Goal: Information Seeking & Learning: Learn about a topic

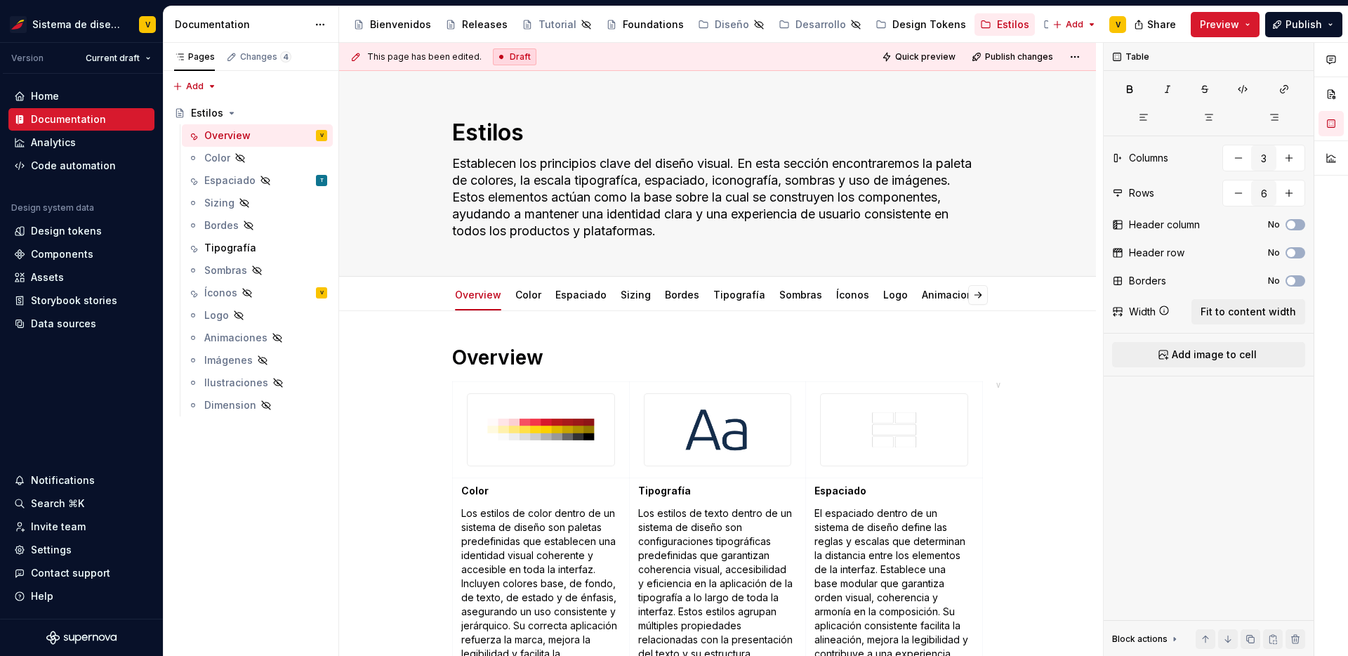
scroll to position [304, 0]
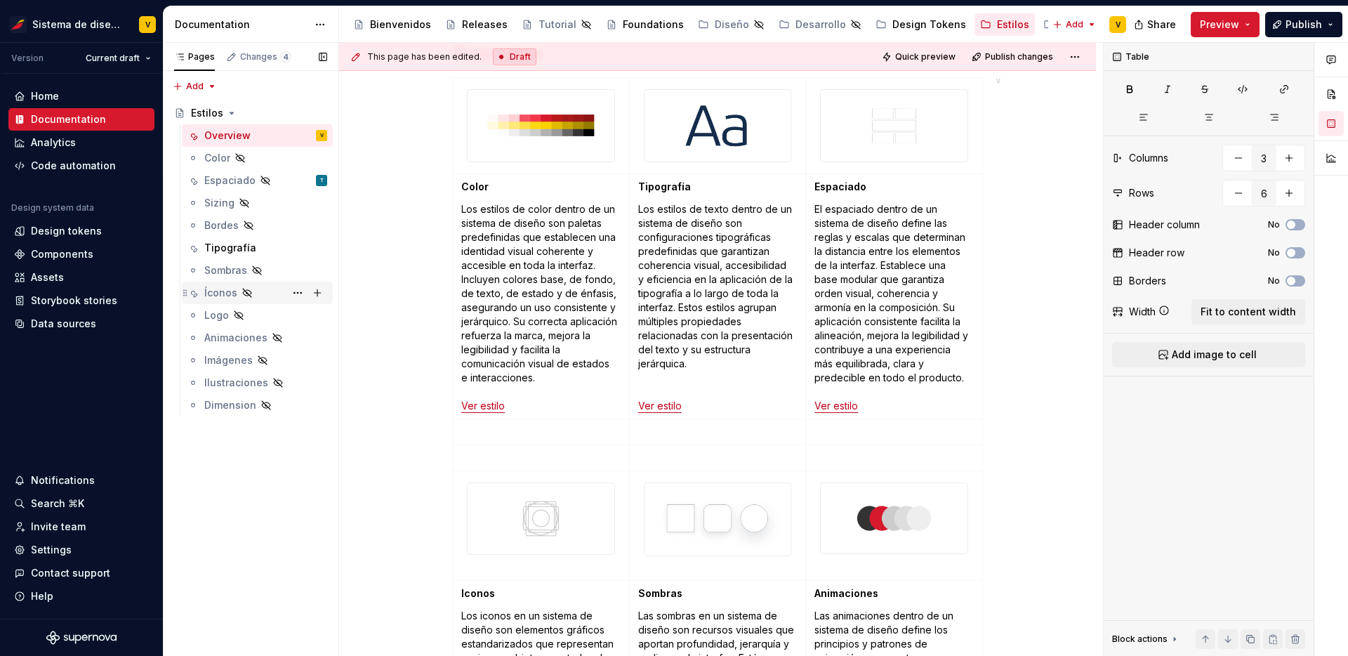
click at [233, 293] on div "Íconos" at bounding box center [220, 293] width 33 height 14
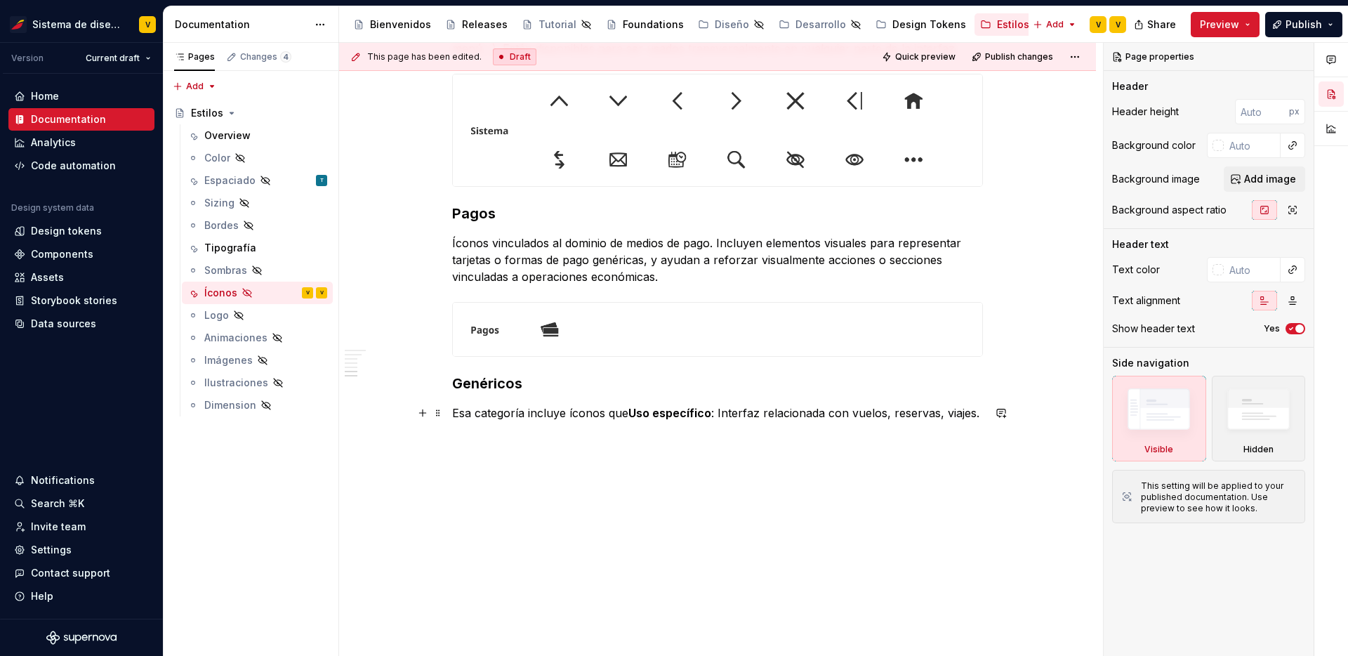
scroll to position [1194, 0]
type textarea "*"
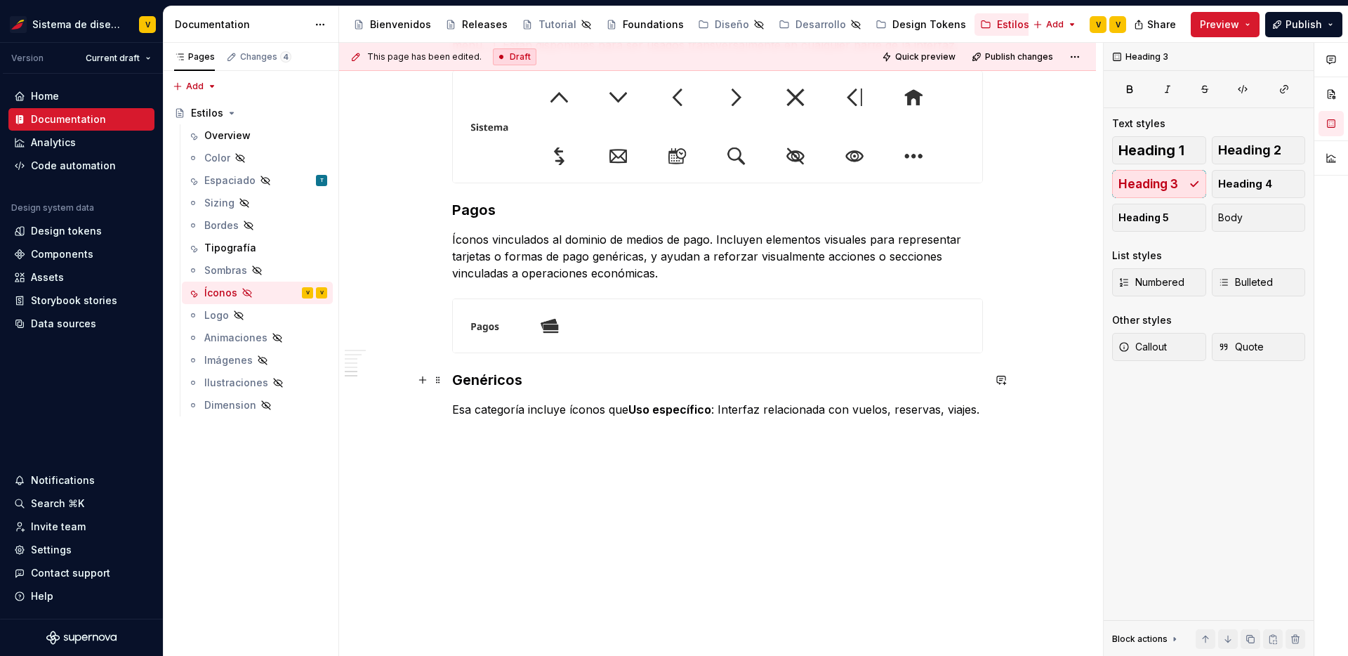
click at [490, 379] on h3 "Genéricos" at bounding box center [717, 380] width 531 height 20
click at [493, 430] on p at bounding box center [717, 434] width 531 height 17
click at [426, 460] on button "button" at bounding box center [423, 460] width 20 height 20
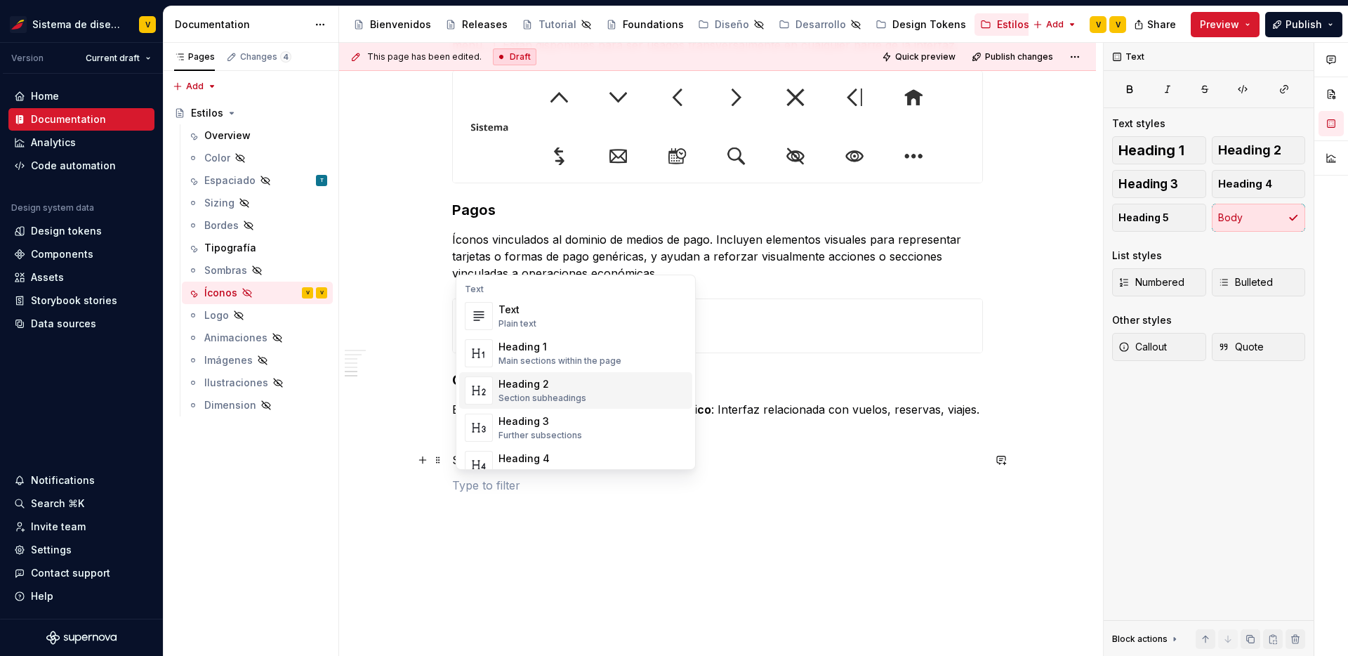
click at [554, 382] on div "Heading 2" at bounding box center [542, 384] width 88 height 14
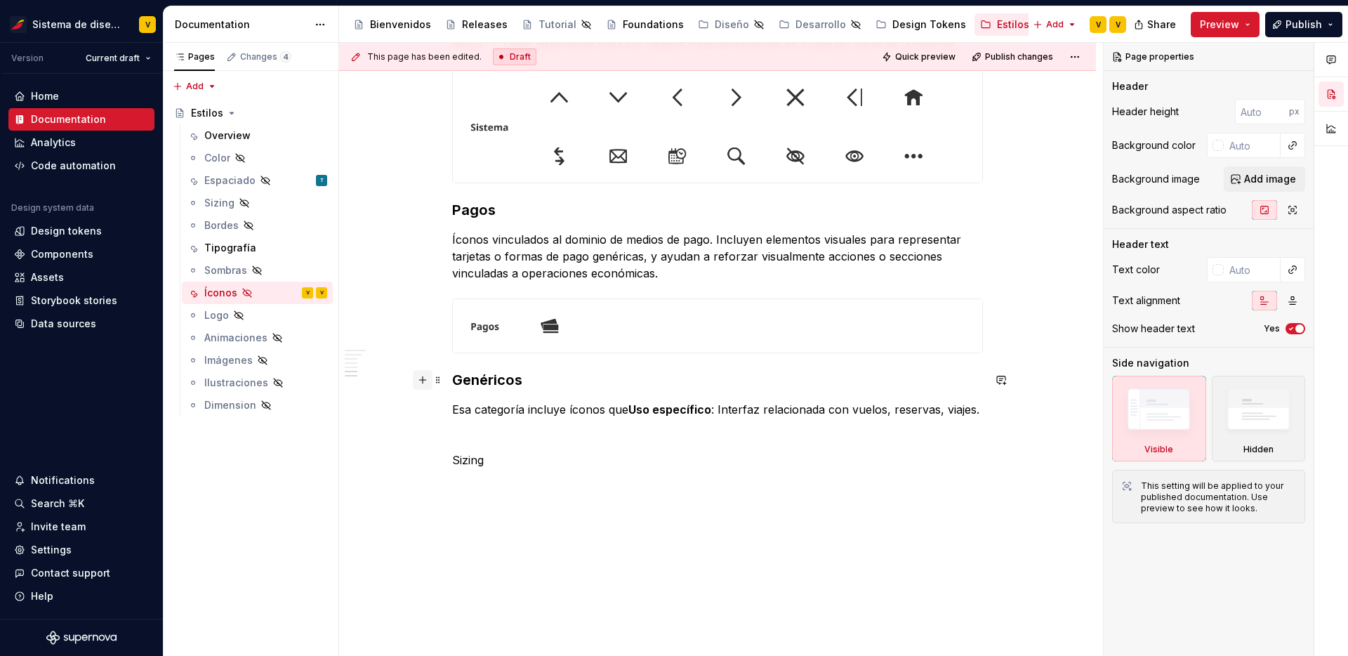
click at [427, 382] on button "button" at bounding box center [423, 380] width 20 height 20
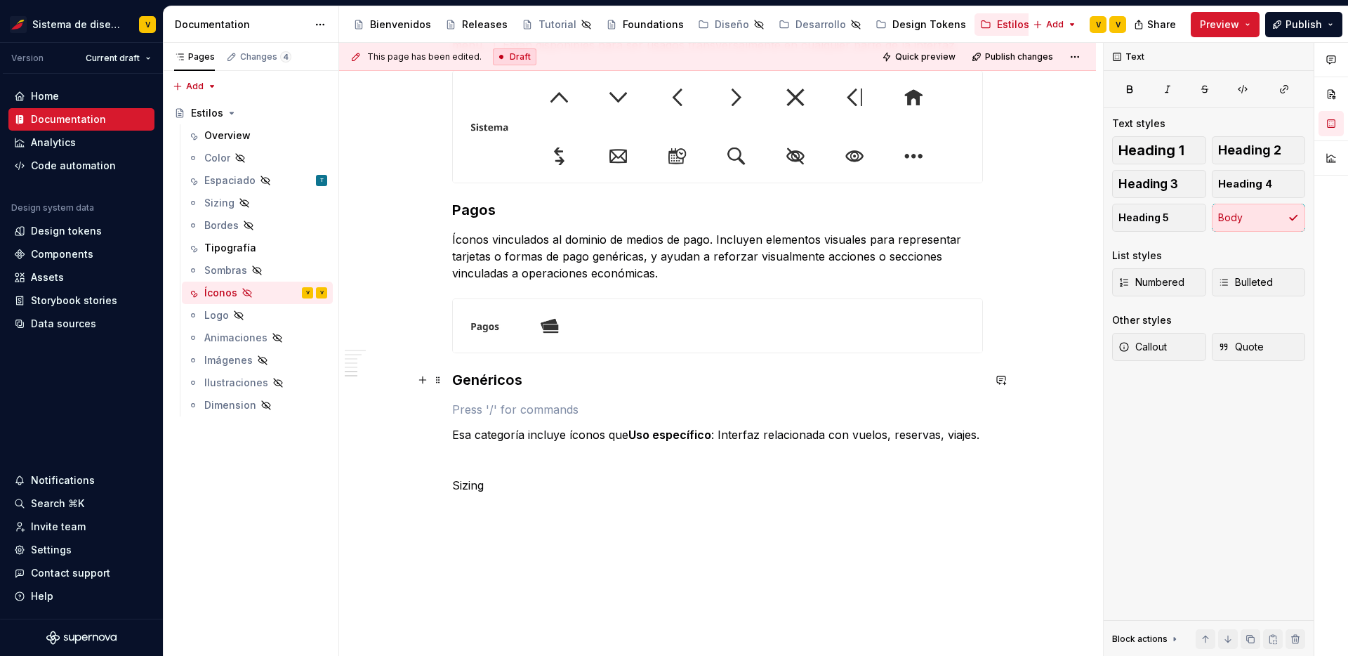
click at [505, 381] on h3 "Genéricos" at bounding box center [717, 380] width 531 height 20
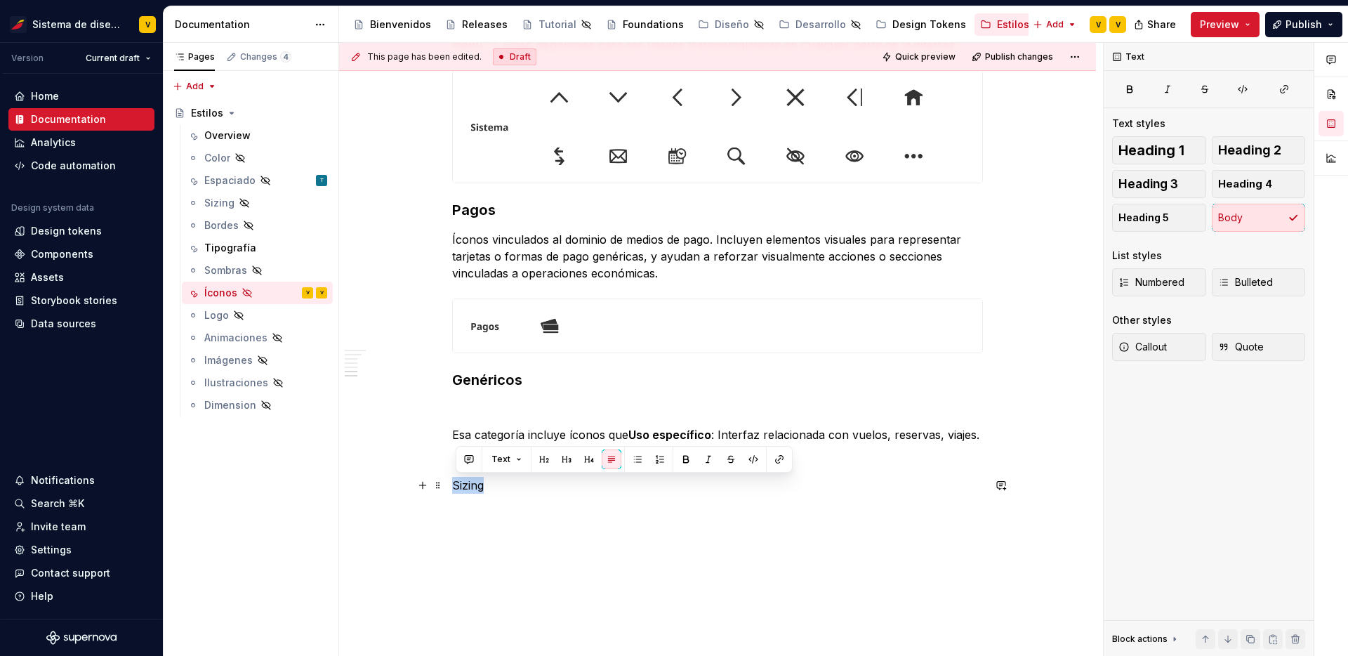
drag, startPoint x: 500, startPoint y: 486, endPoint x: 456, endPoint y: 484, distance: 44.3
click at [456, 484] on p "Sizing" at bounding box center [717, 485] width 531 height 17
click at [1174, 182] on span "Heading 3" at bounding box center [1148, 184] width 60 height 14
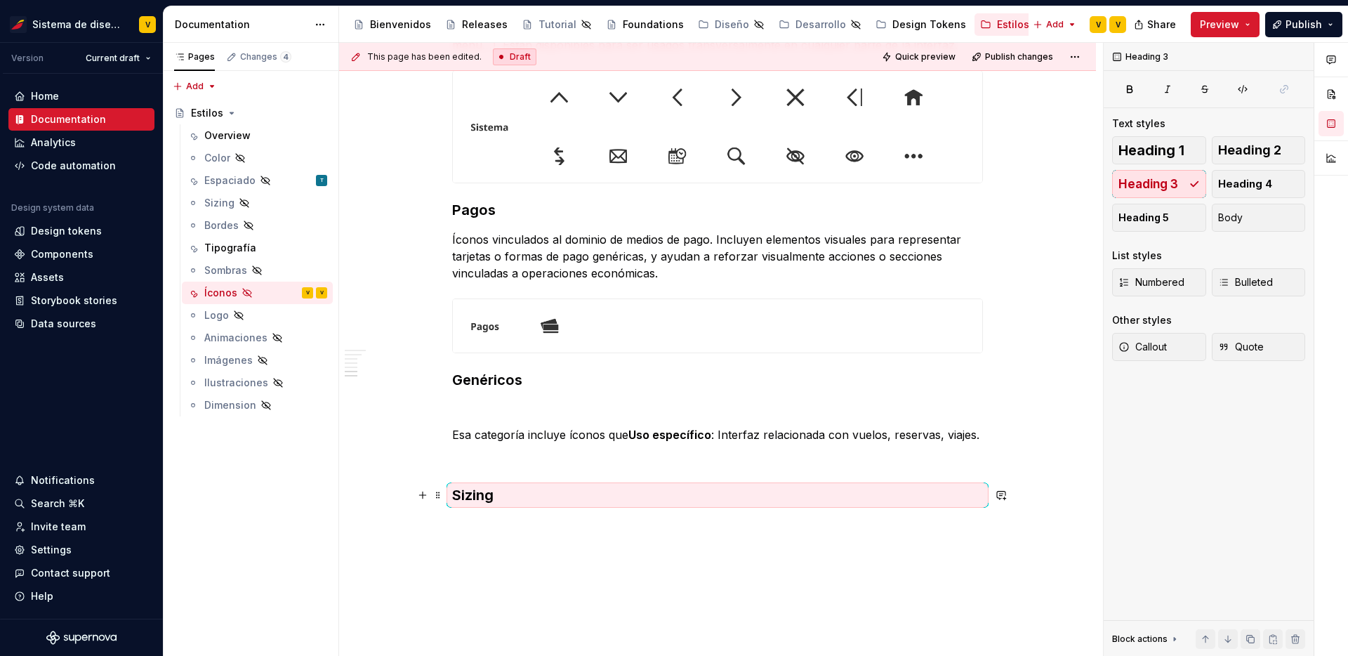
click at [543, 487] on h3 "Sizing" at bounding box center [717, 495] width 531 height 20
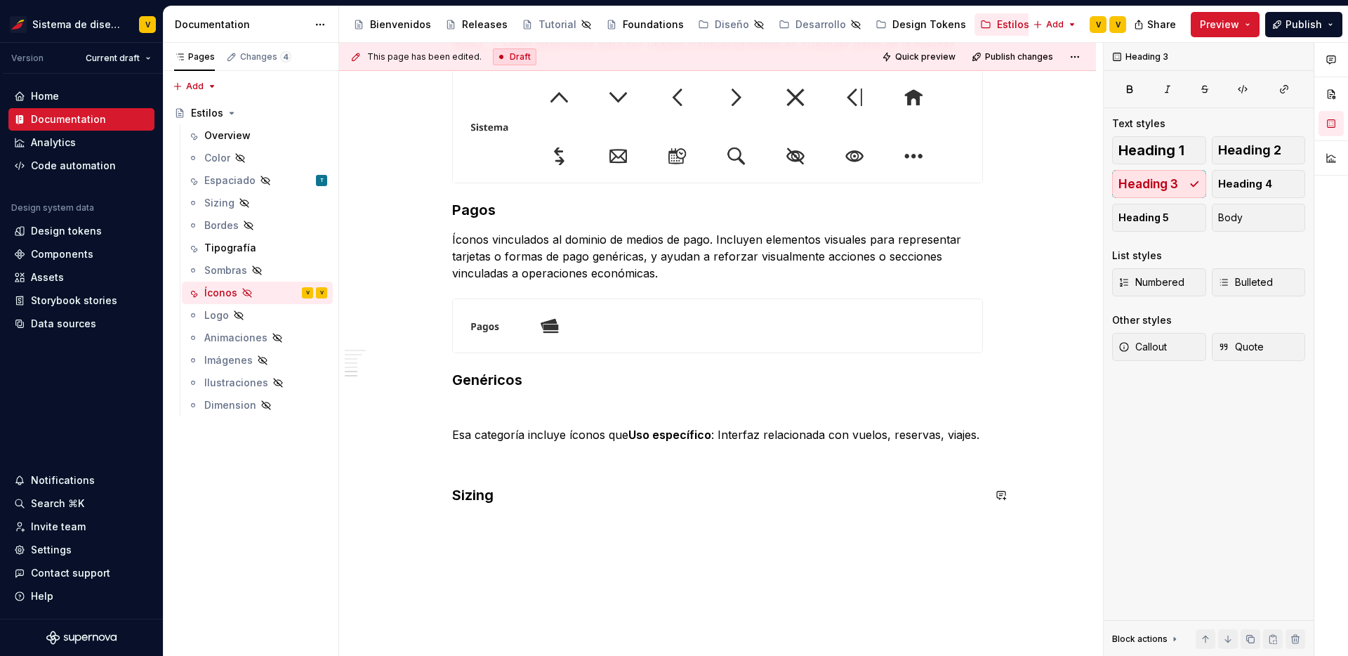
click at [512, 516] on p at bounding box center [717, 524] width 531 height 17
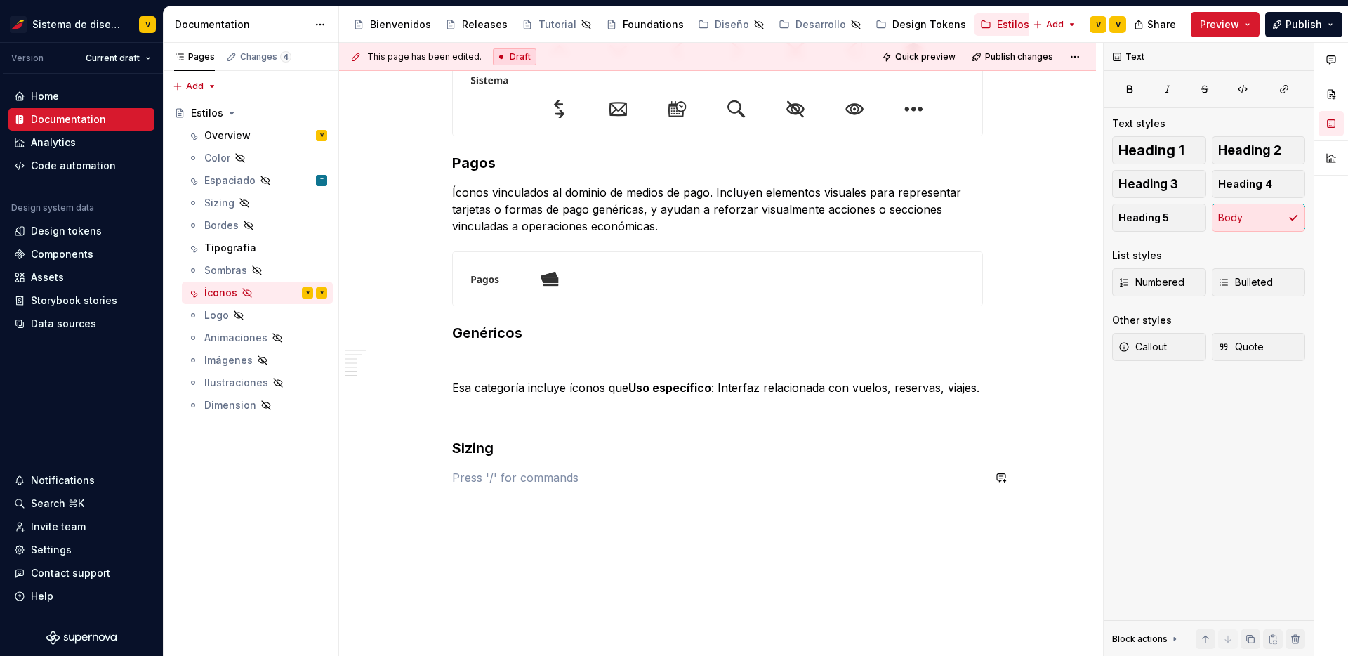
scroll to position [1244, 0]
click at [429, 473] on button "button" at bounding box center [423, 475] width 20 height 20
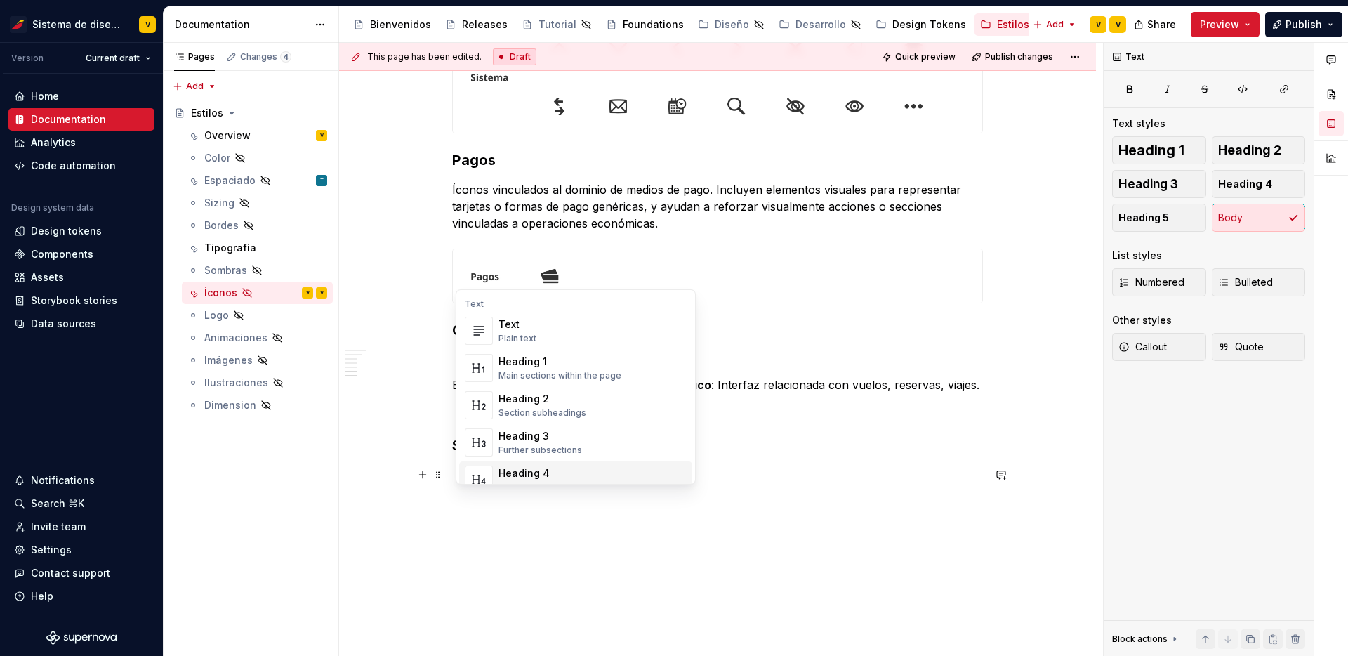
click at [586, 467] on div "Heading 4 Details in subsections" at bounding box center [592, 479] width 188 height 28
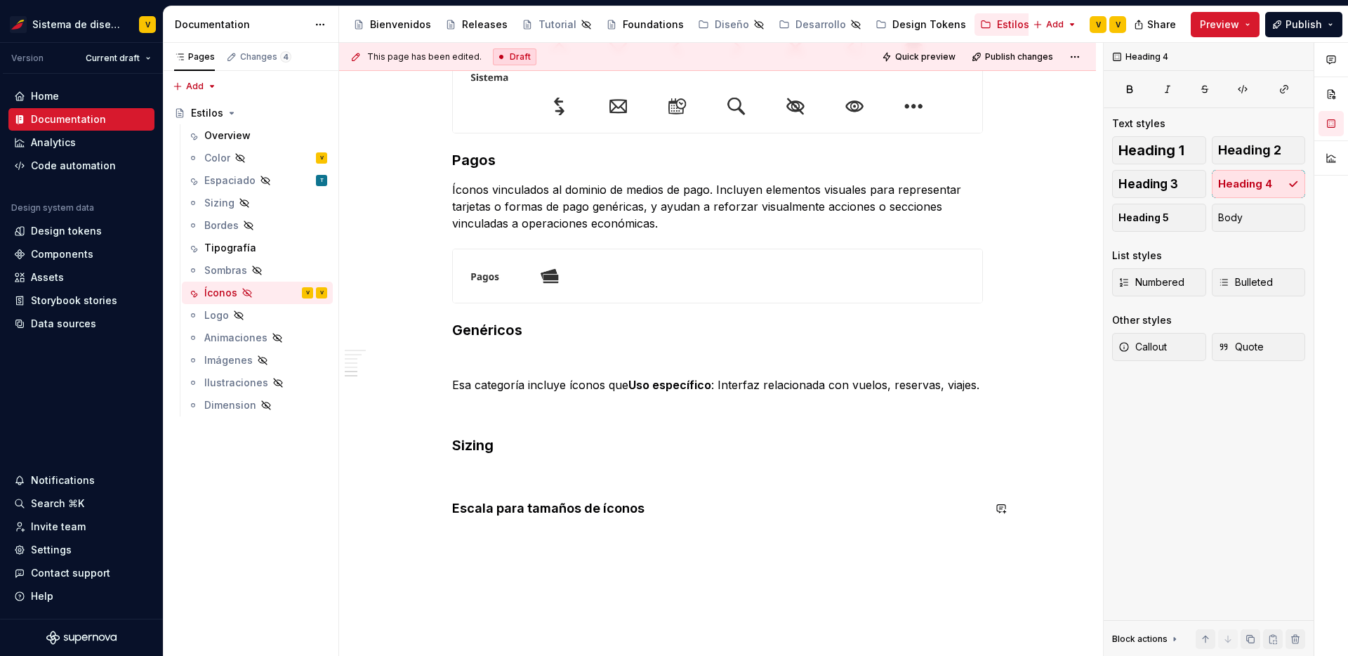
click at [457, 503] on h4 "Escala para tamaños de íconos" at bounding box center [717, 508] width 531 height 17
click at [1170, 223] on button "Heading 5" at bounding box center [1159, 218] width 94 height 28
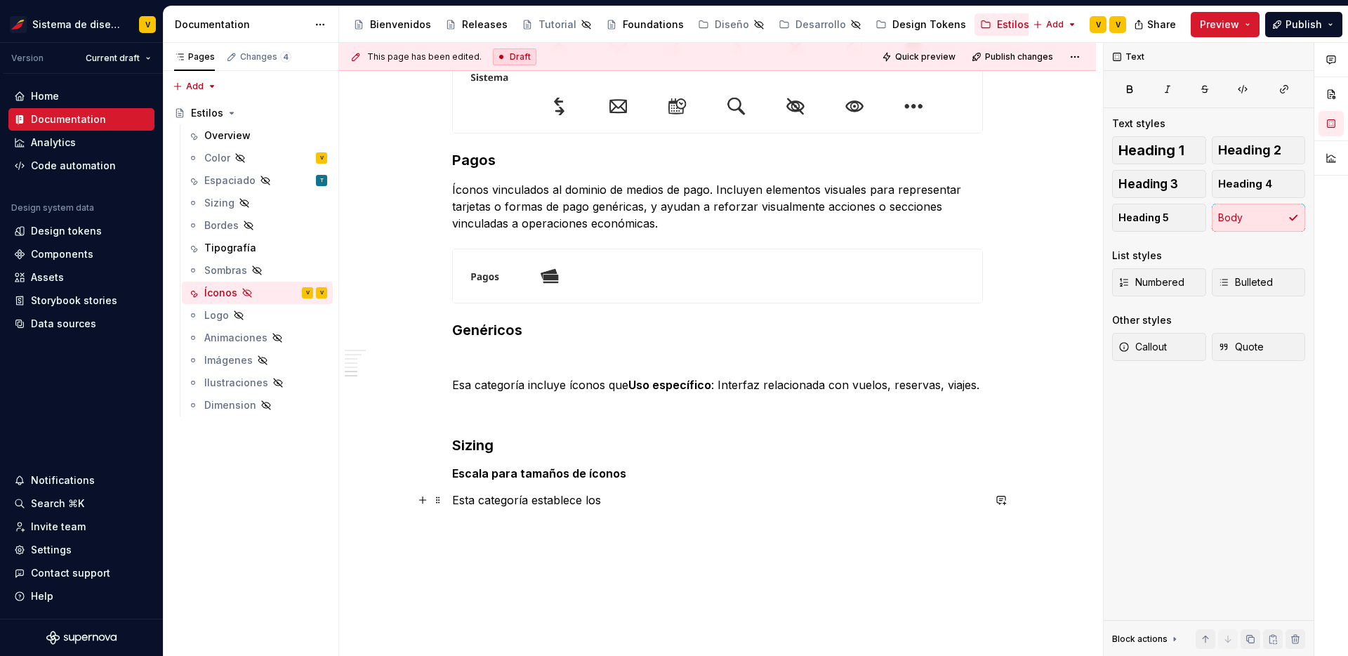
click at [564, 504] on p "Esta categoría establece los" at bounding box center [717, 499] width 531 height 17
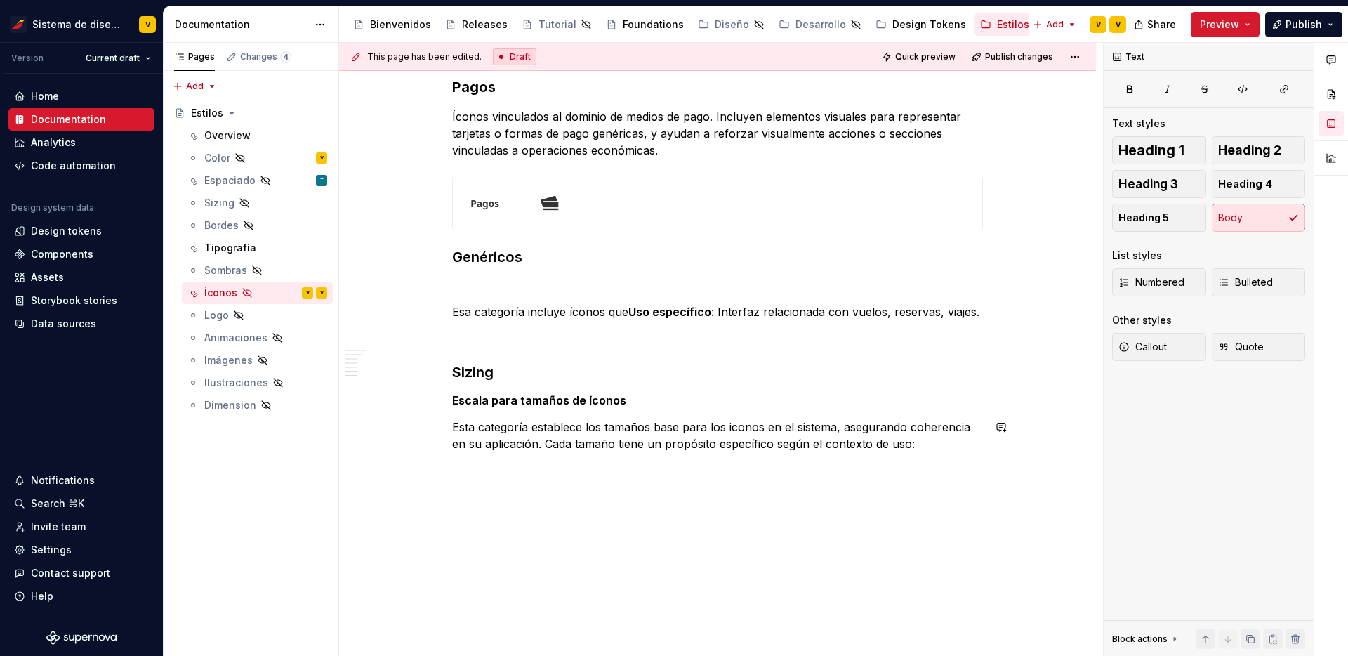
scroll to position [1326, 0]
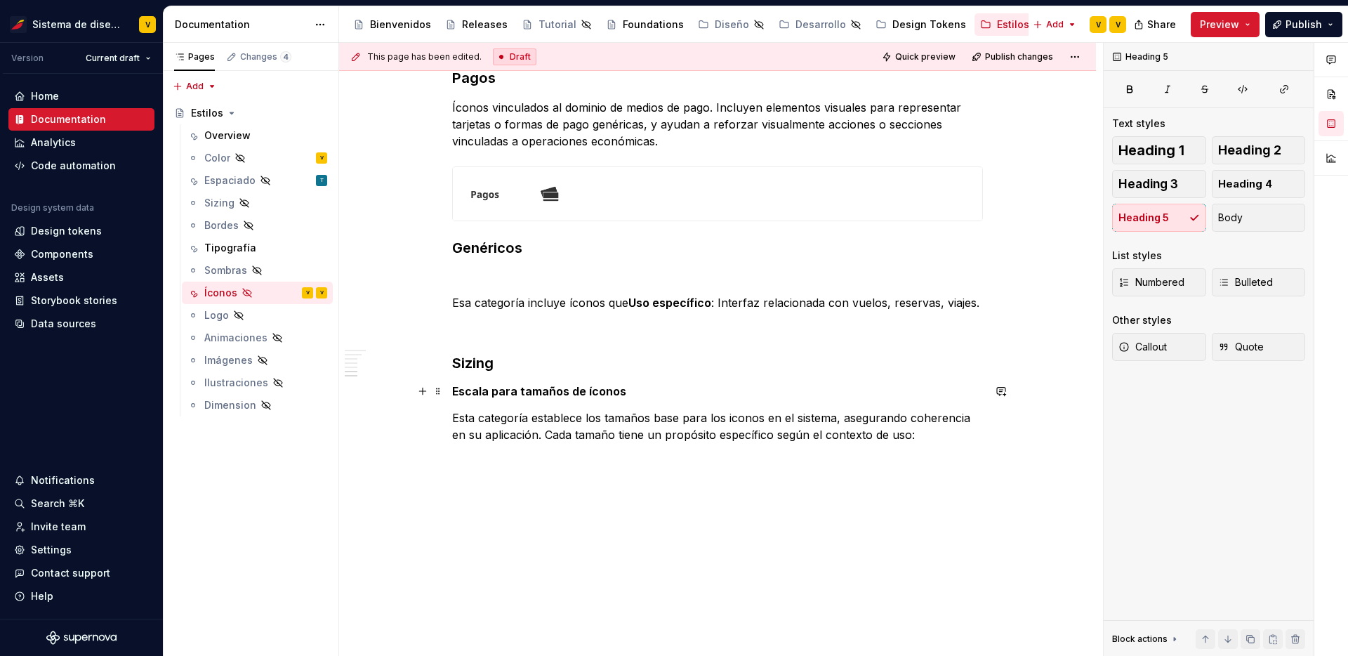
click at [488, 387] on h5 "Escala para tamaños de íconos" at bounding box center [717, 391] width 531 height 14
click at [1153, 211] on span "Heading 5" at bounding box center [1143, 218] width 51 height 14
click at [478, 467] on h5 at bounding box center [717, 467] width 531 height 14
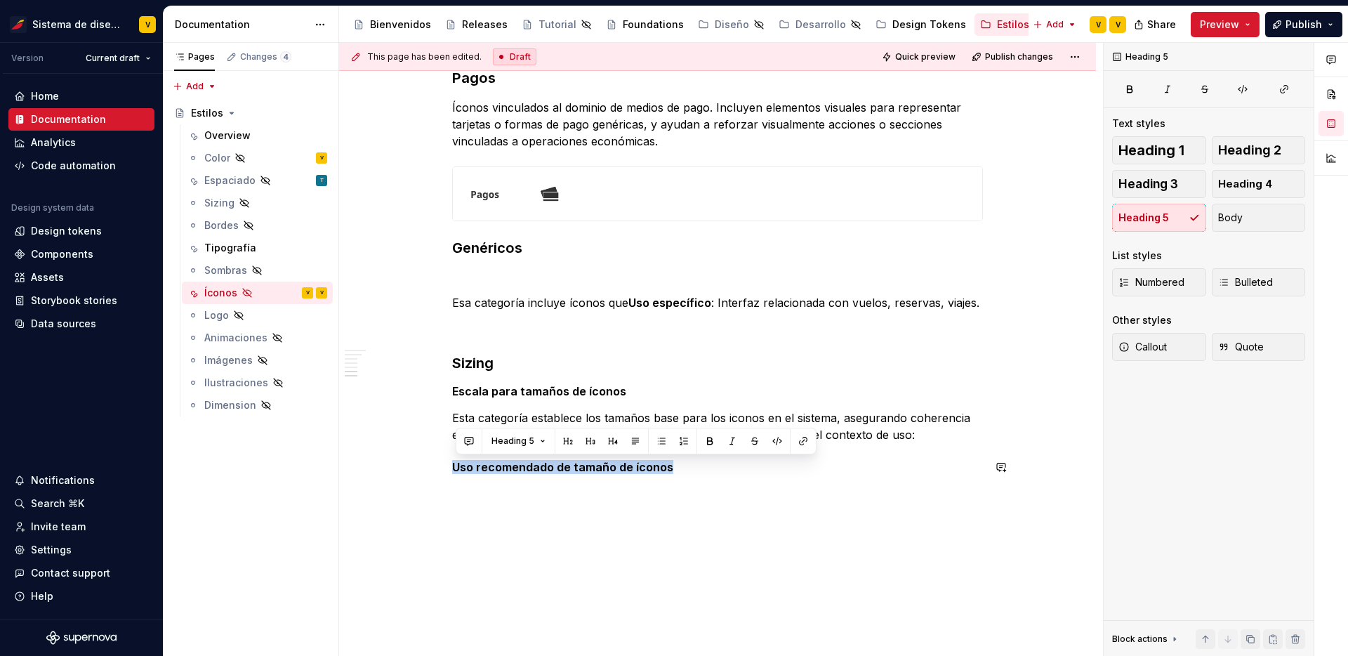
copy h5 "Uso recomendado de tamaño de íconos"
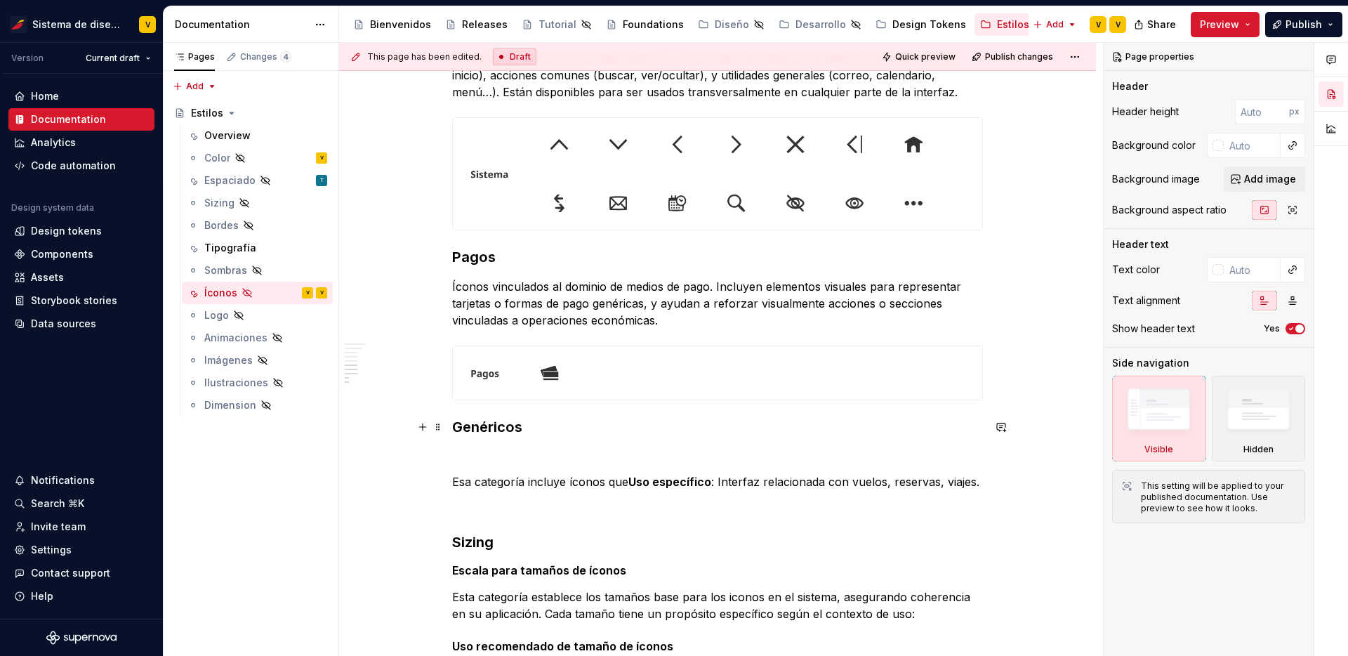
scroll to position [1357, 0]
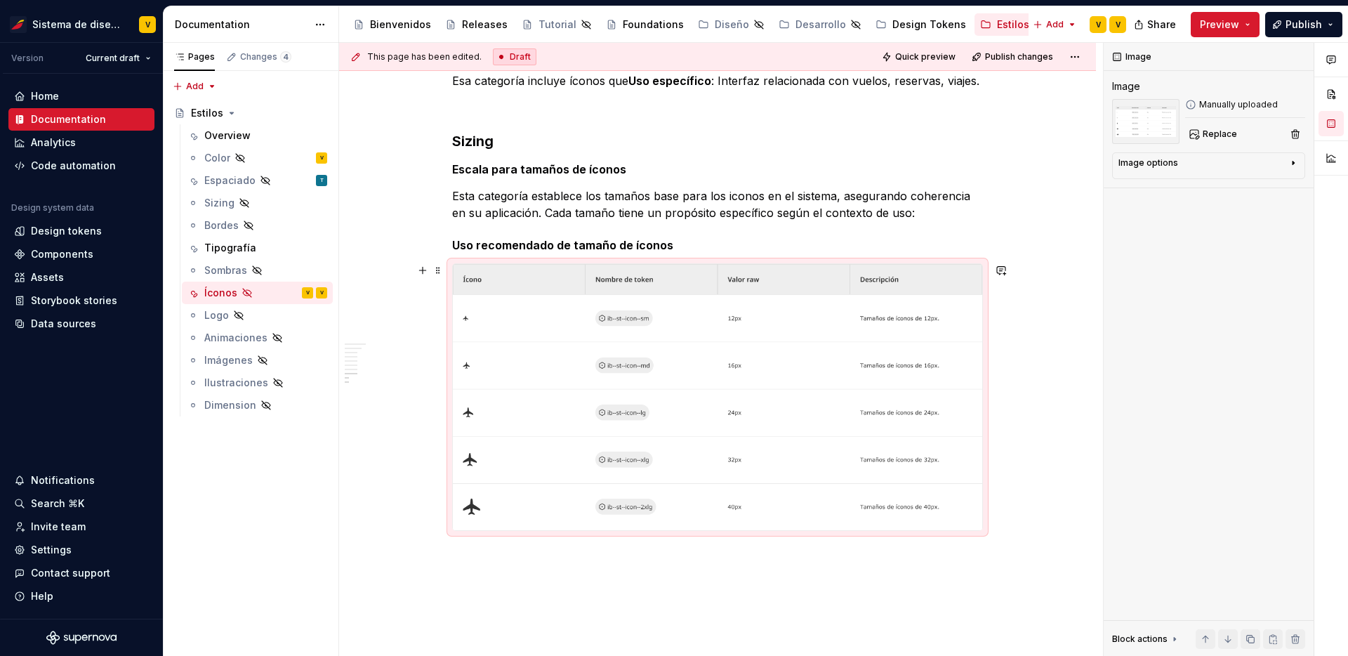
scroll to position [1549, 0]
click at [938, 554] on p at bounding box center [717, 554] width 531 height 17
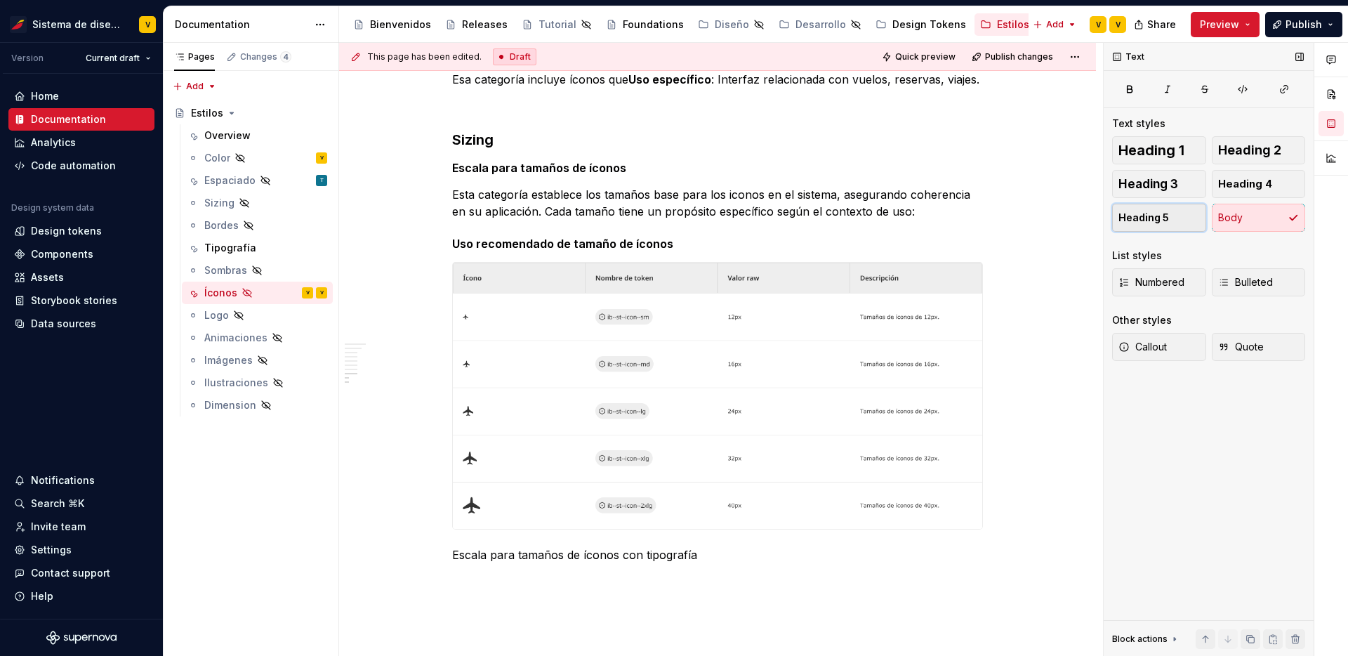
click at [1143, 222] on span "Heading 5" at bounding box center [1143, 218] width 51 height 14
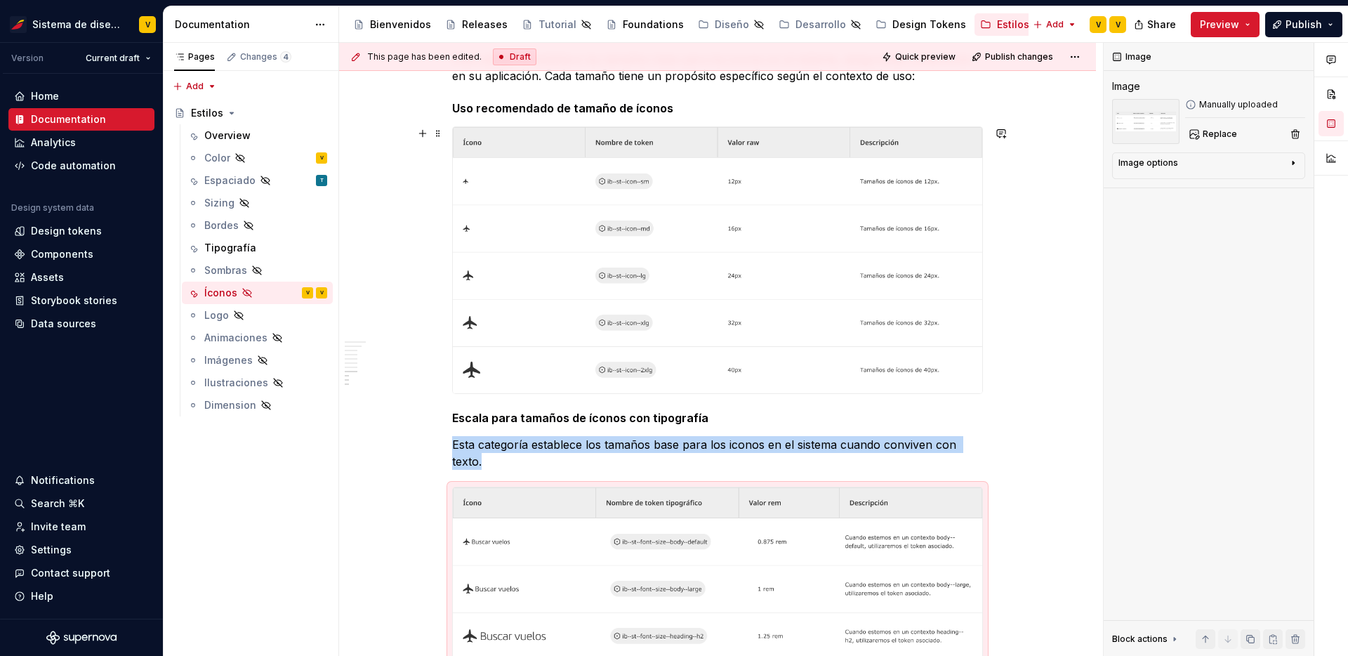
scroll to position [1526, 0]
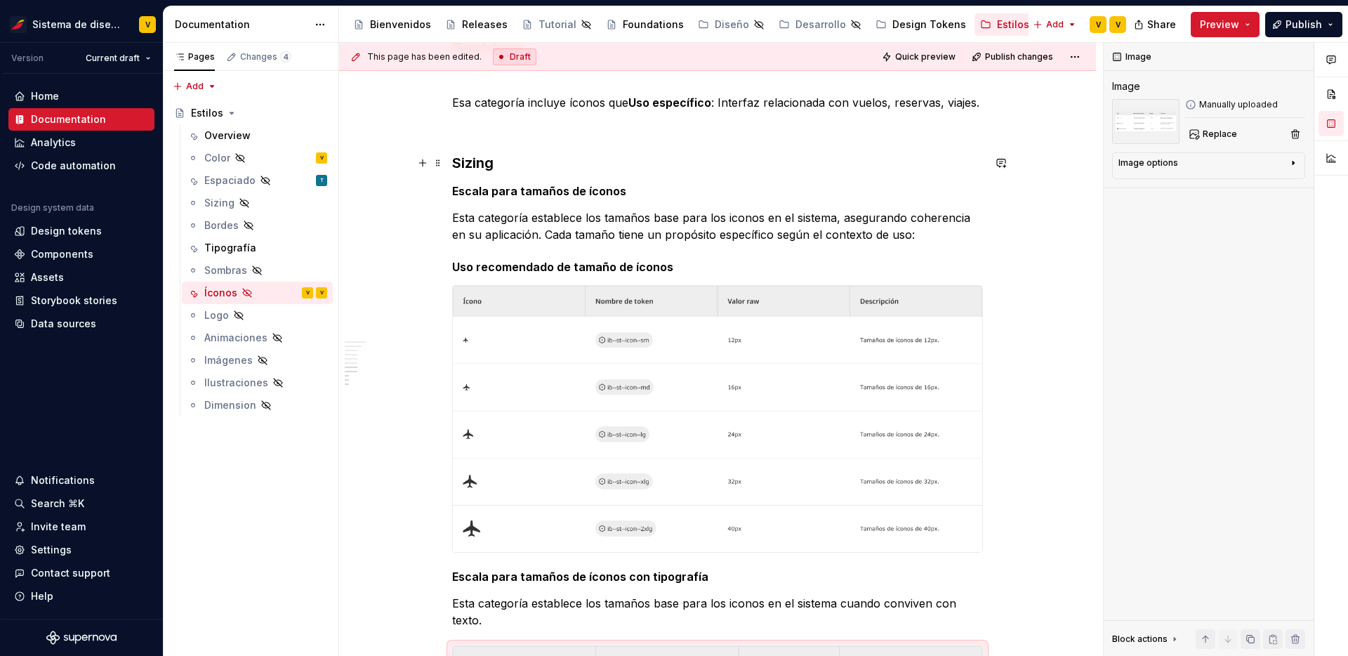
click at [478, 168] on h3 "Sizing" at bounding box center [717, 163] width 531 height 20
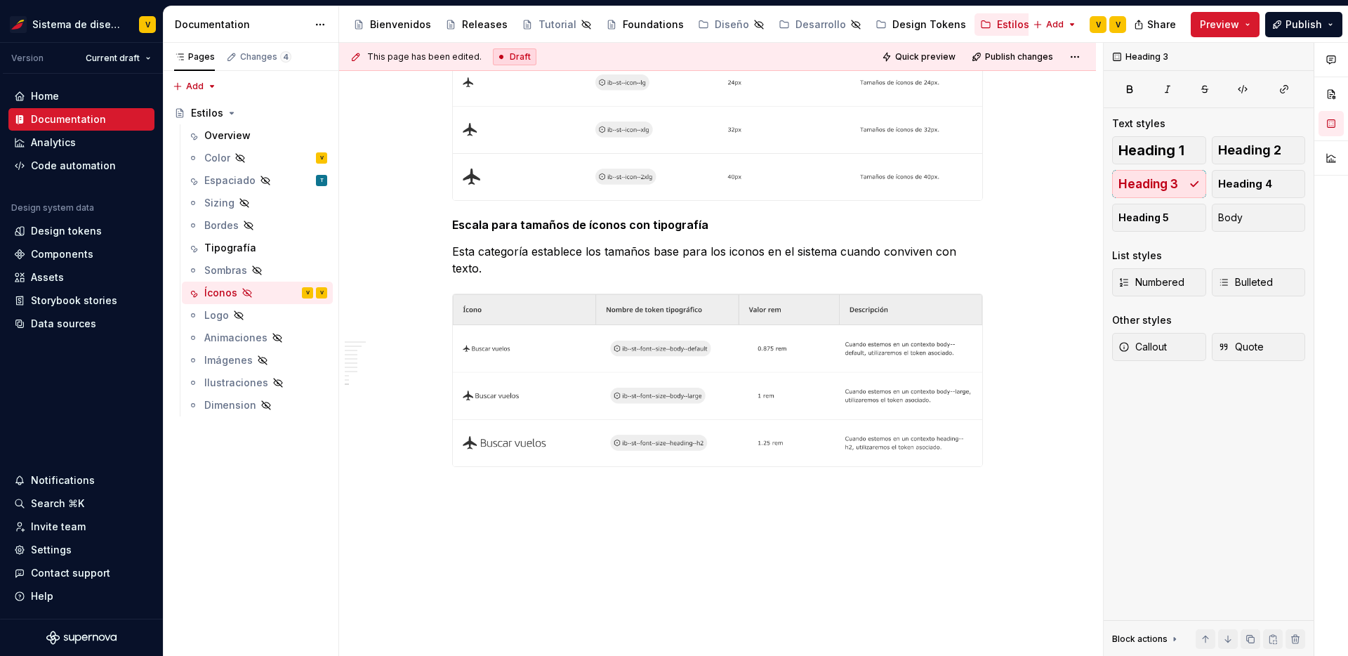
scroll to position [1901, 0]
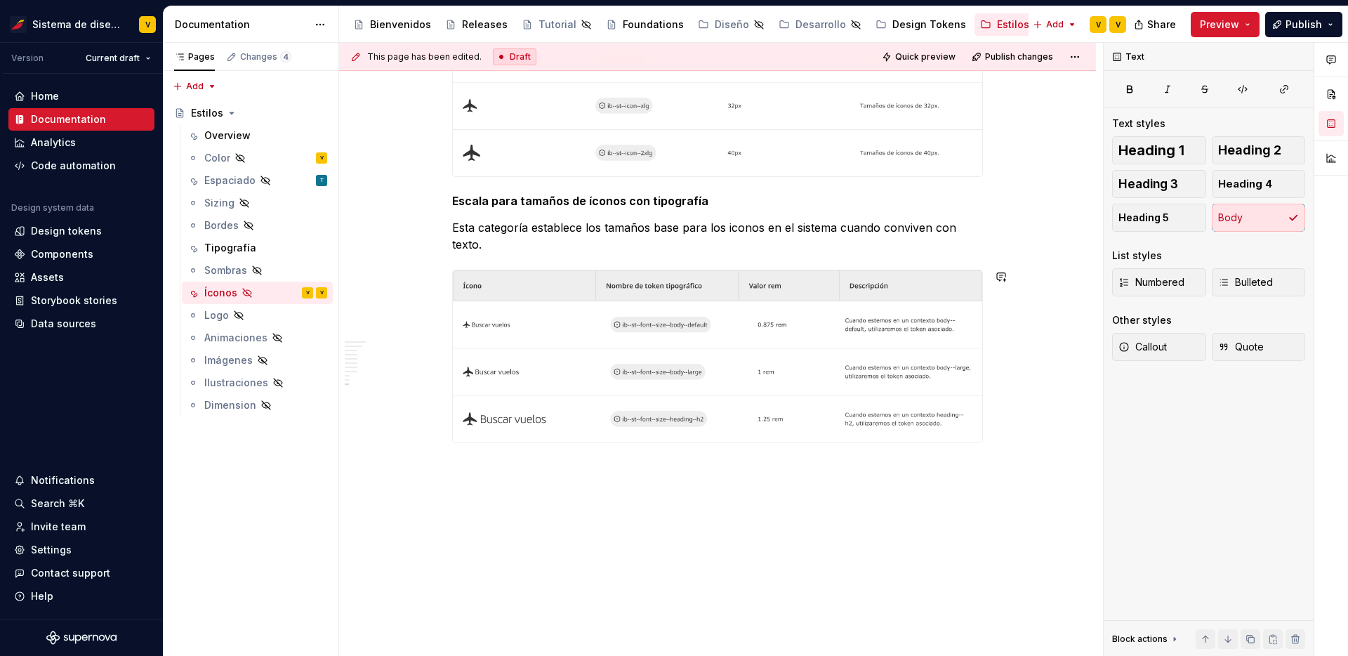
click at [425, 472] on button "button" at bounding box center [423, 468] width 20 height 20
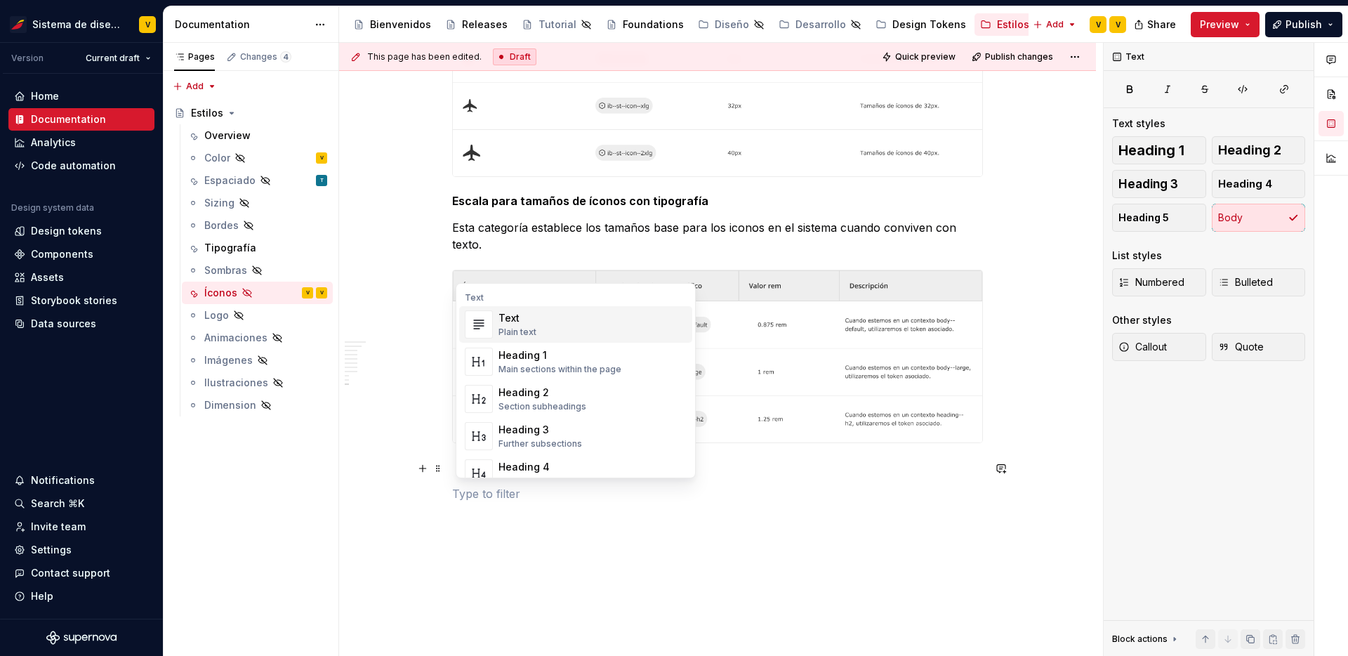
click at [466, 501] on p at bounding box center [717, 493] width 531 height 17
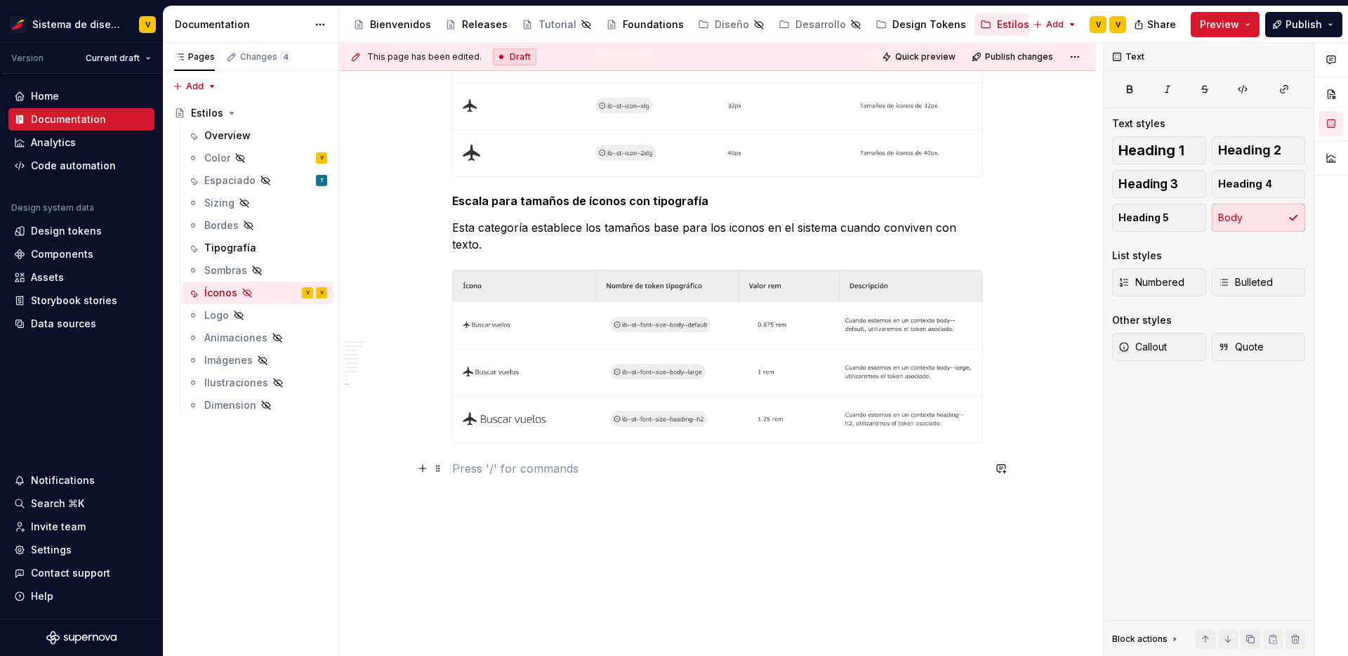
click at [470, 472] on p at bounding box center [717, 468] width 531 height 17
click at [1150, 189] on span "Heading 3" at bounding box center [1148, 184] width 60 height 14
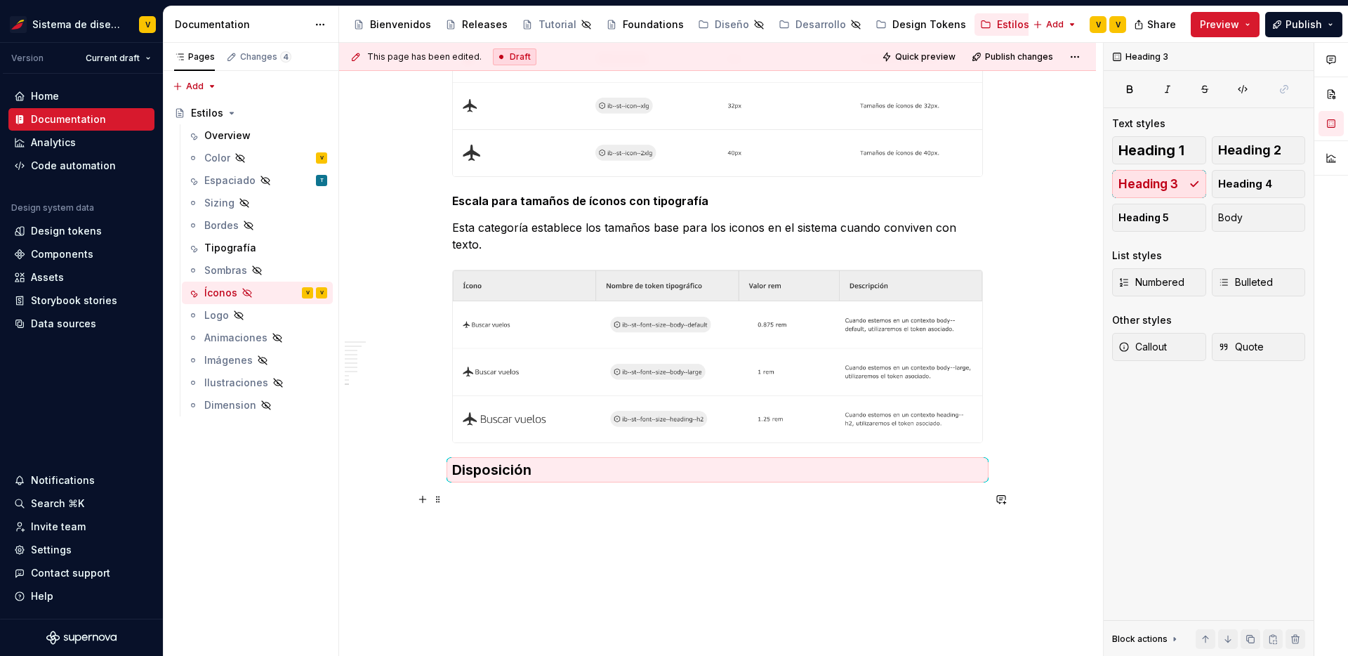
click at [501, 502] on p at bounding box center [717, 499] width 531 height 17
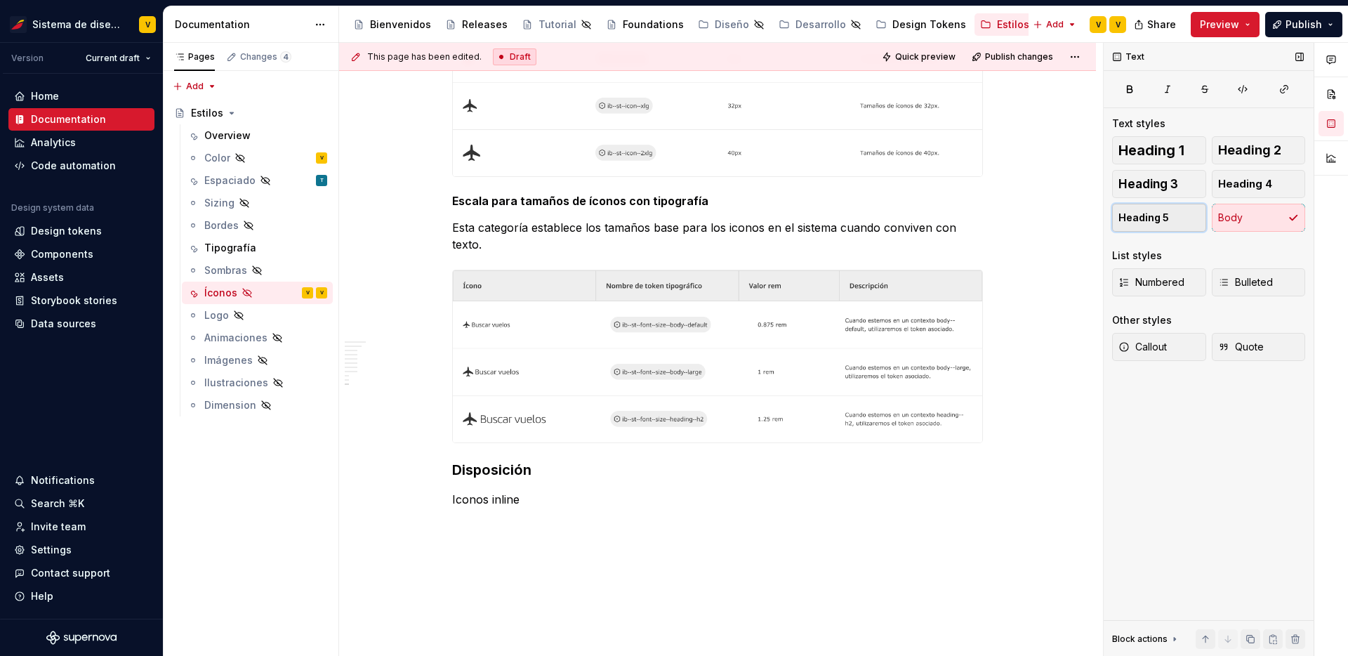
click at [1155, 215] on span "Heading 5" at bounding box center [1143, 218] width 51 height 14
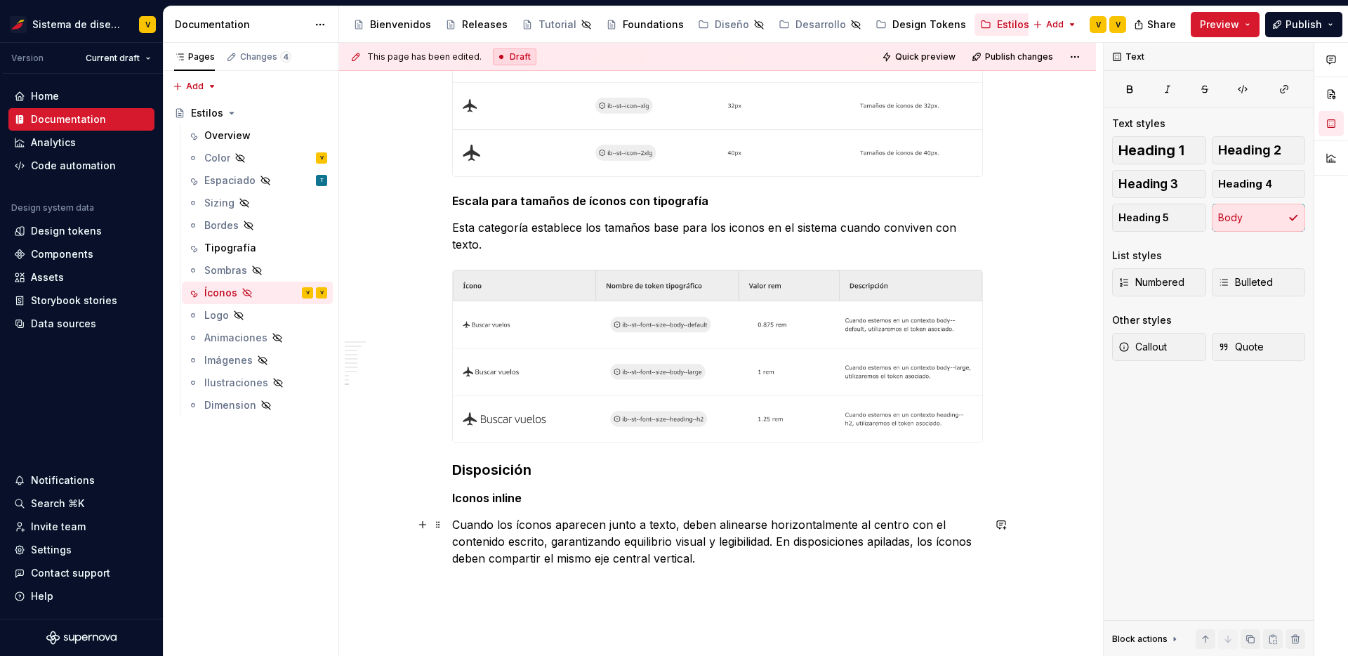
scroll to position [2025, 0]
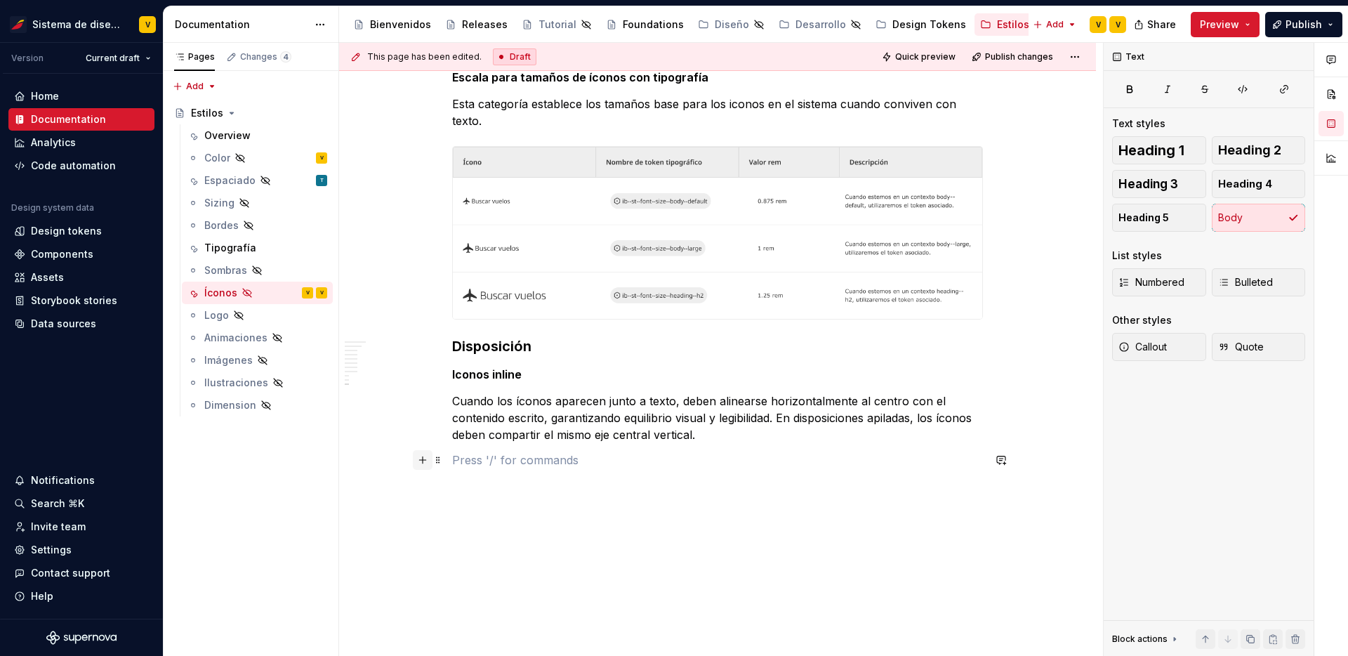
click at [427, 465] on button "button" at bounding box center [423, 460] width 20 height 20
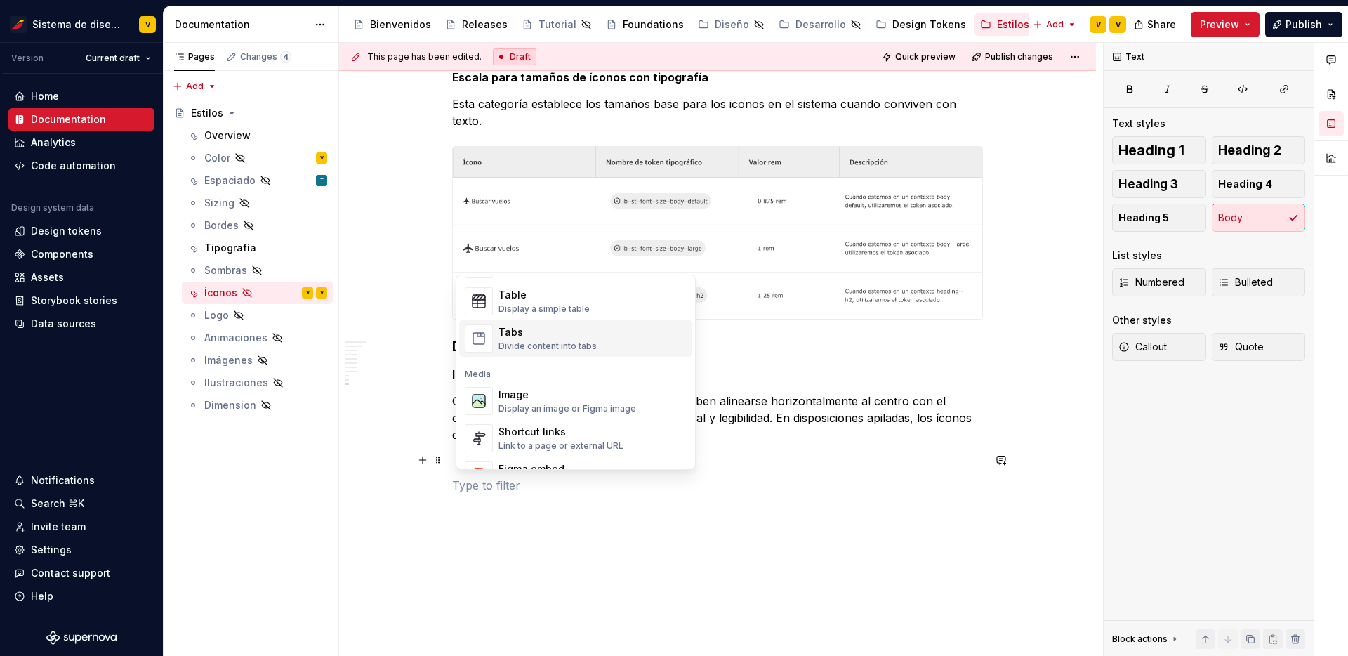
scroll to position [520, 0]
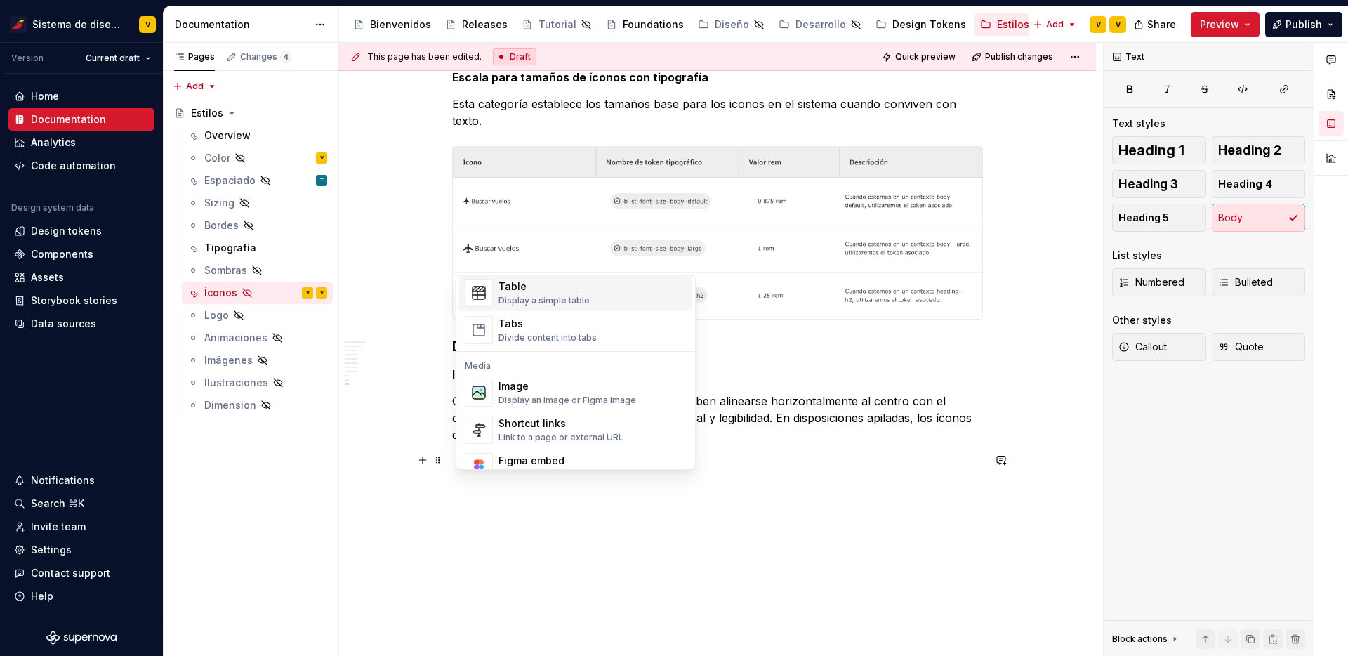
click at [531, 292] on div "Table" at bounding box center [543, 286] width 91 height 14
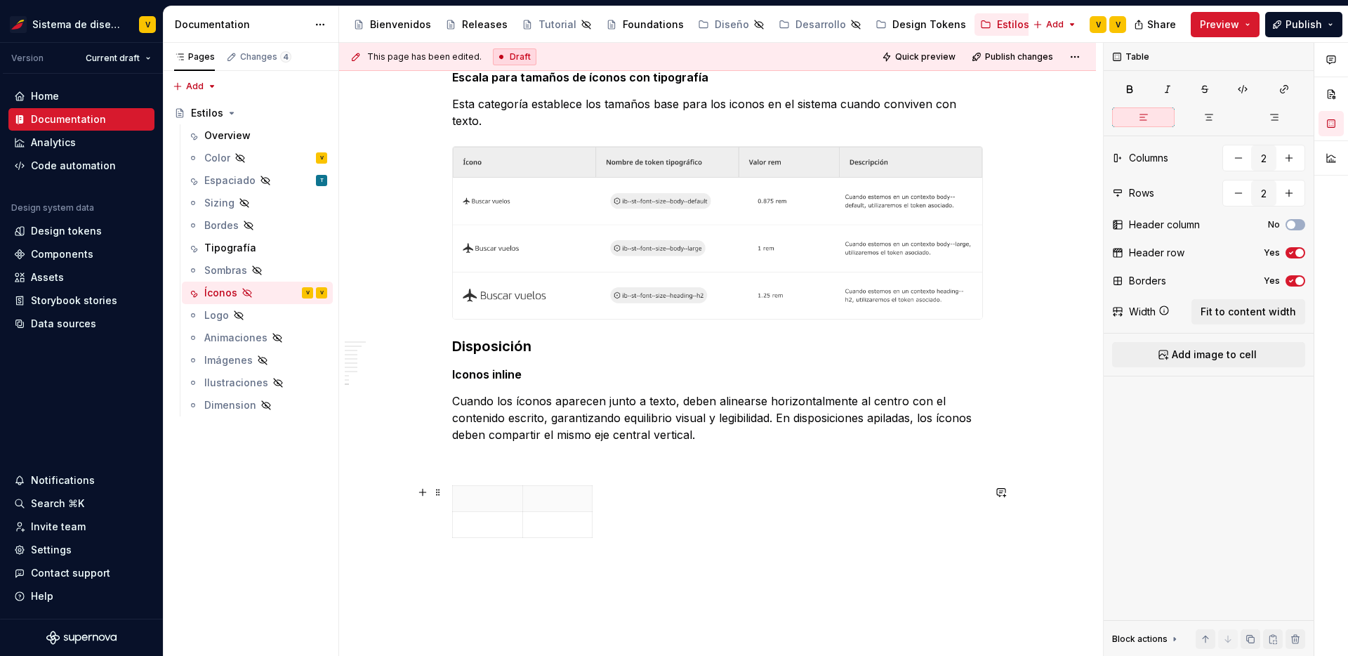
click at [605, 526] on div at bounding box center [717, 514] width 531 height 58
click at [656, 535] on div at bounding box center [717, 514] width 531 height 58
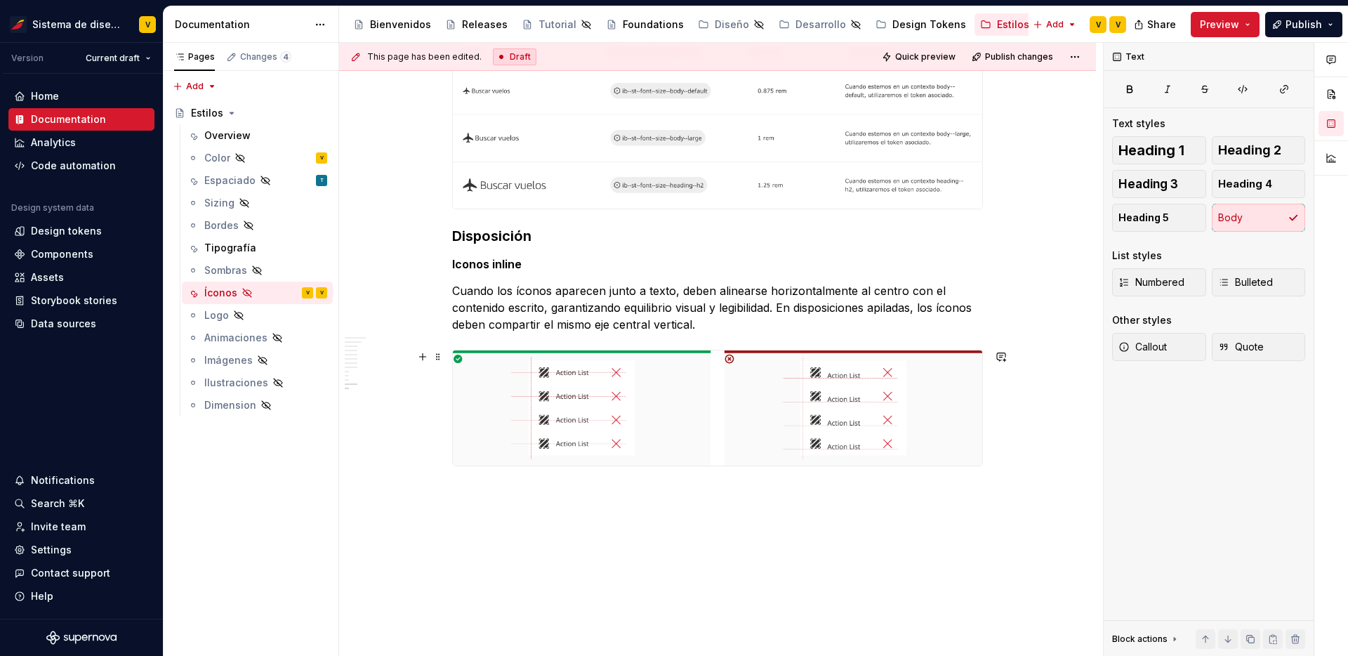
scroll to position [2140, 0]
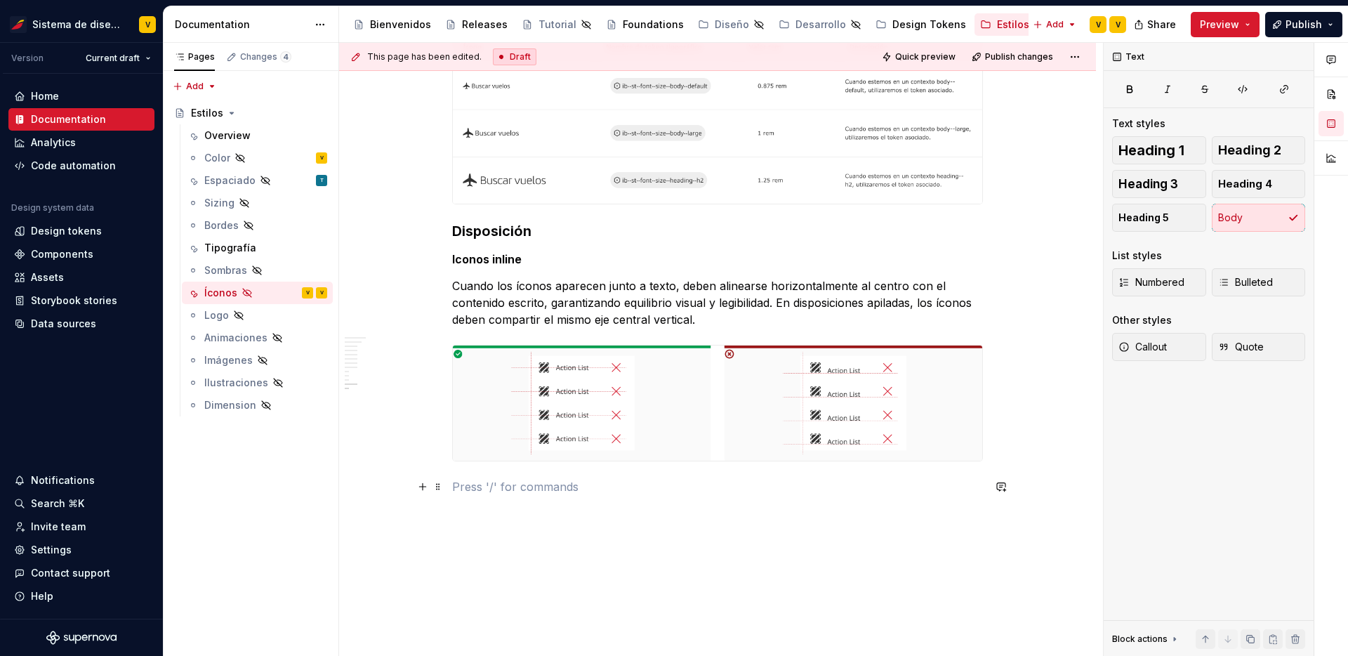
click at [481, 489] on p at bounding box center [717, 486] width 531 height 17
click at [1249, 180] on span "Heading 4" at bounding box center [1245, 184] width 54 height 14
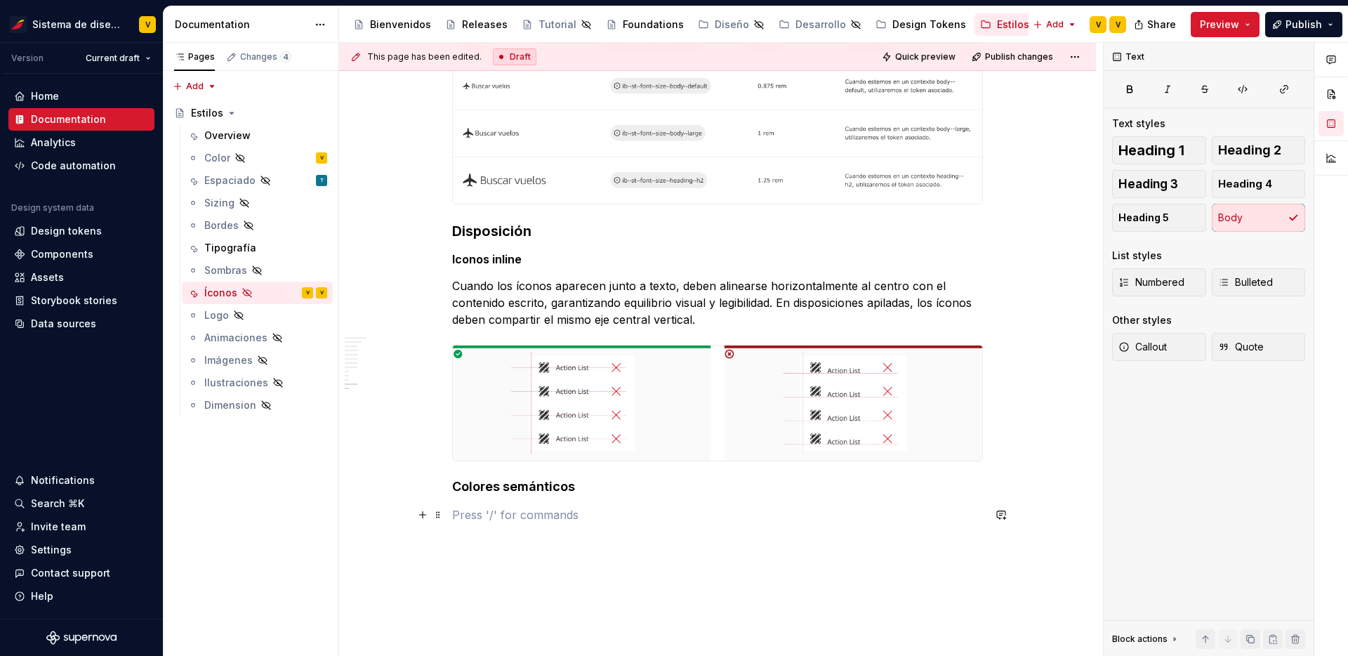
click at [513, 522] on p at bounding box center [717, 514] width 531 height 17
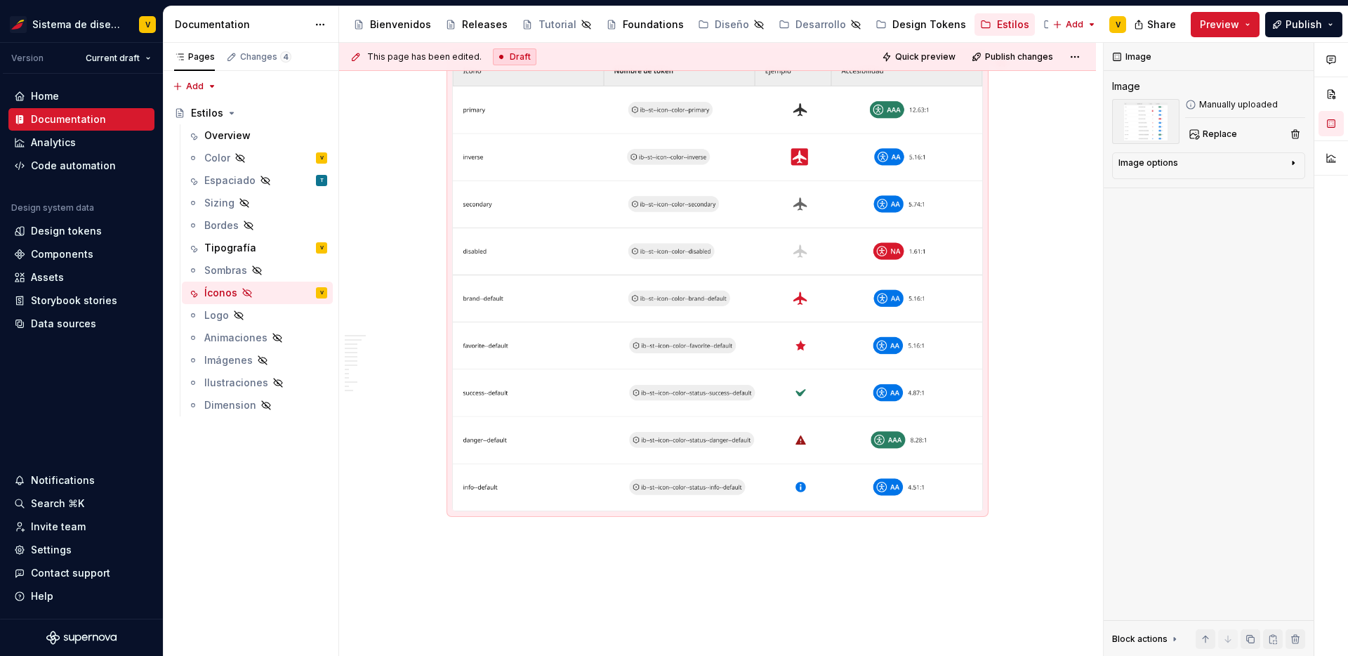
scroll to position [2703, 0]
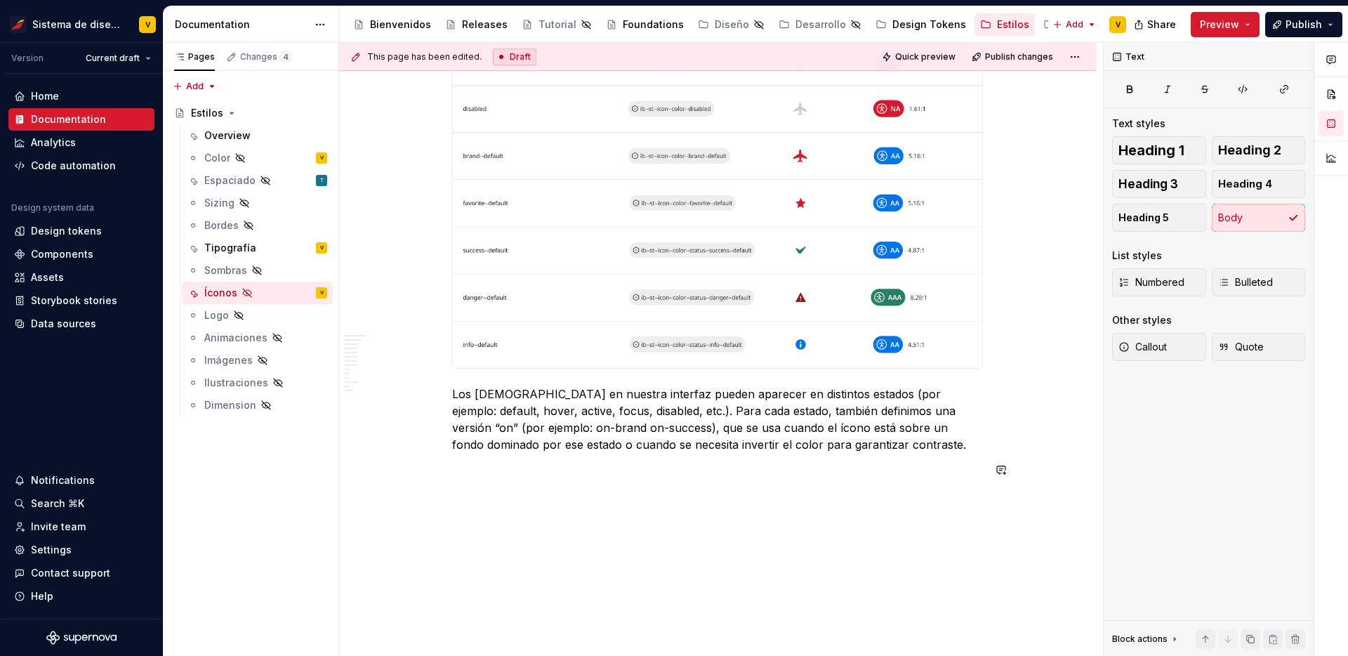
scroll to position [2823, 0]
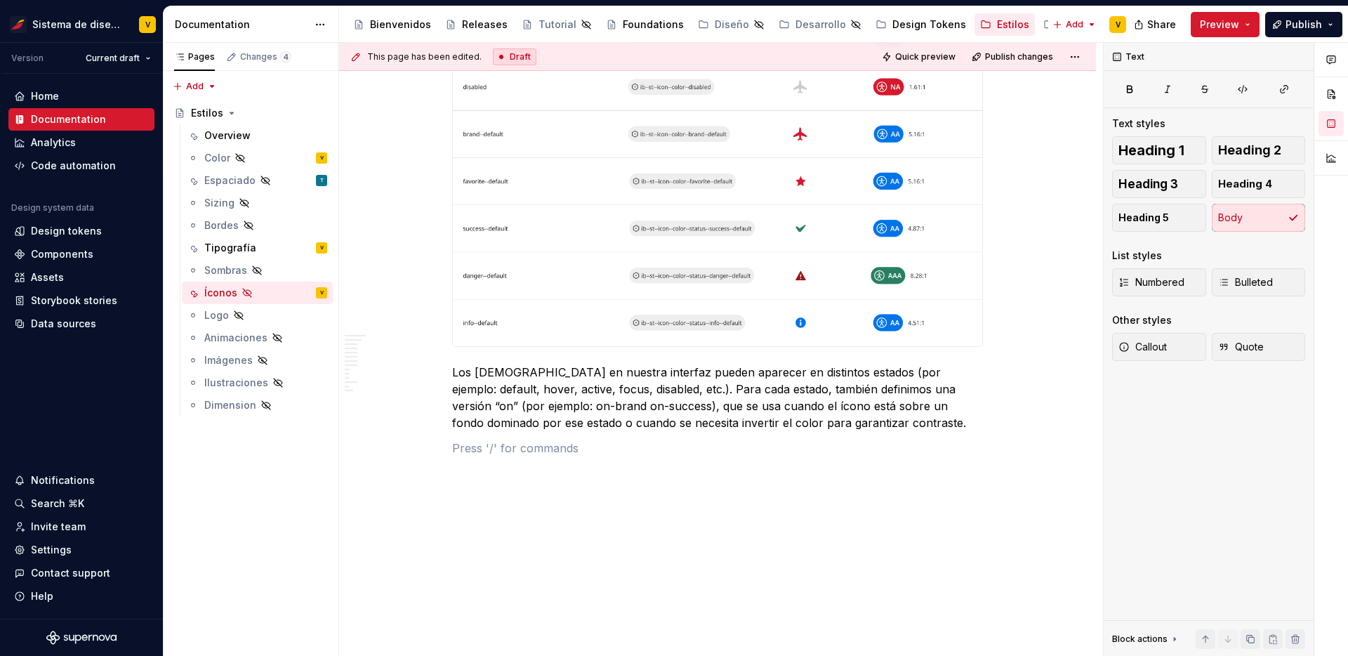
type textarea "*"
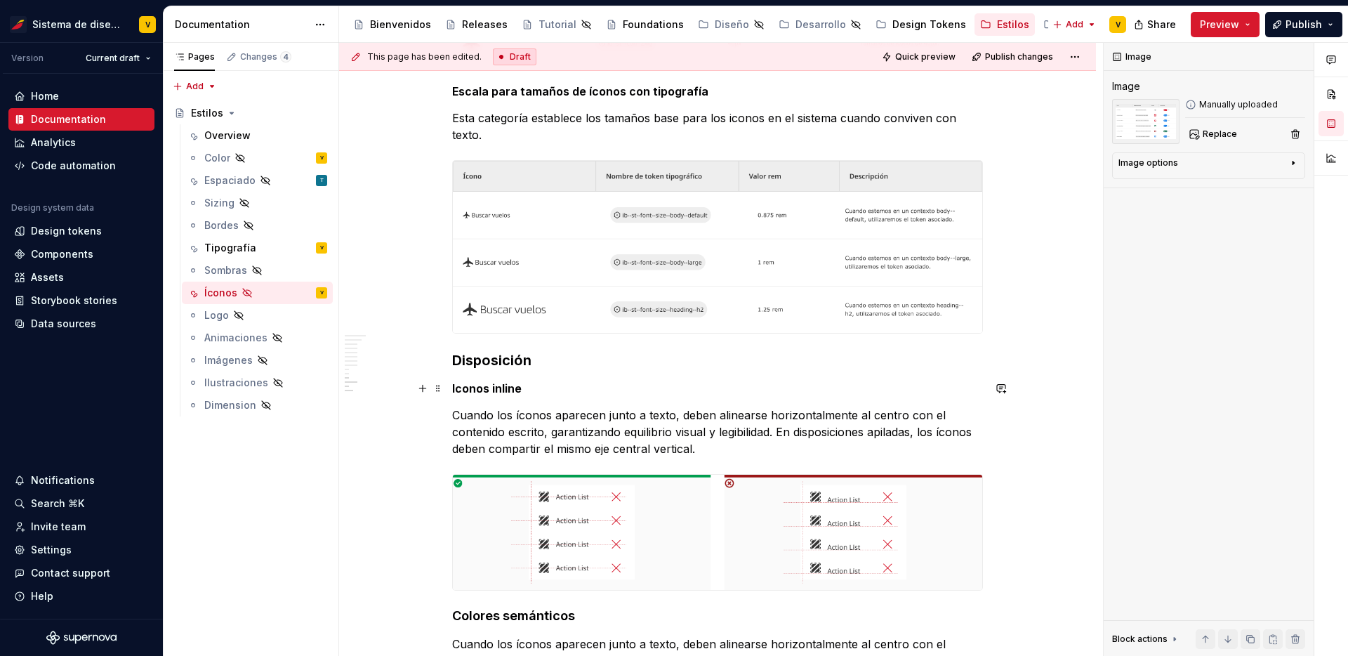
scroll to position [1997, 0]
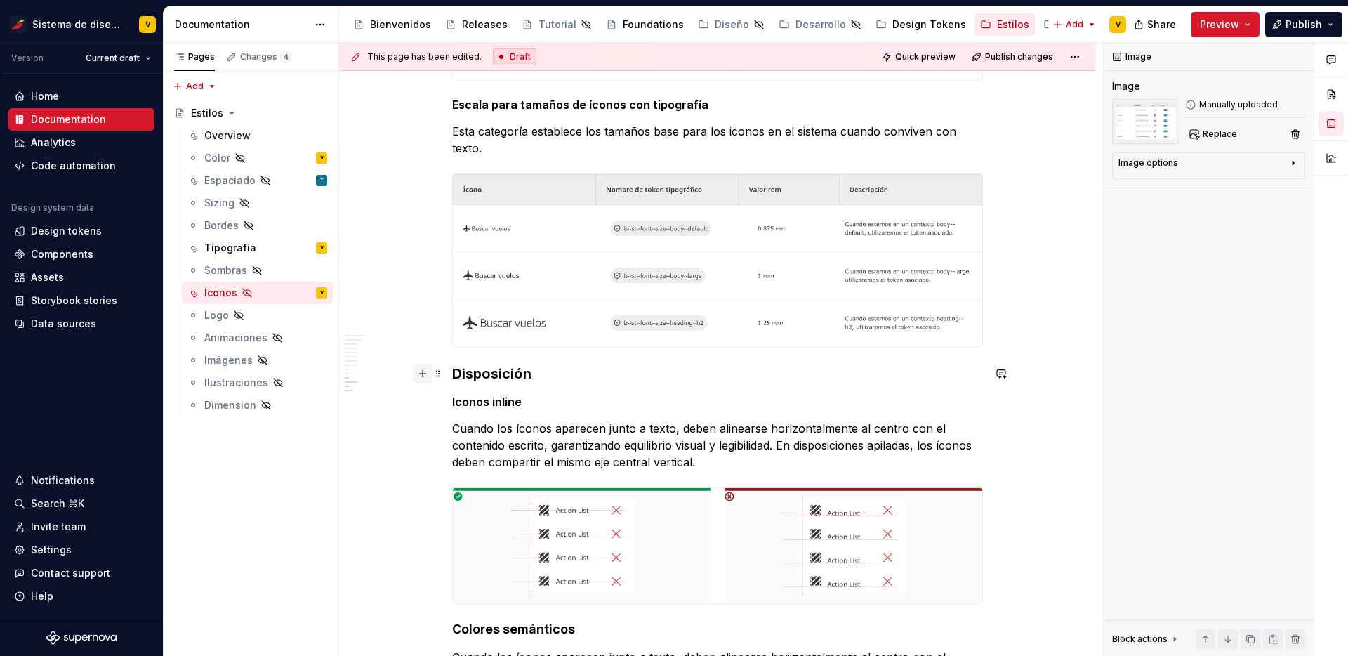
click at [426, 373] on button "button" at bounding box center [423, 374] width 20 height 20
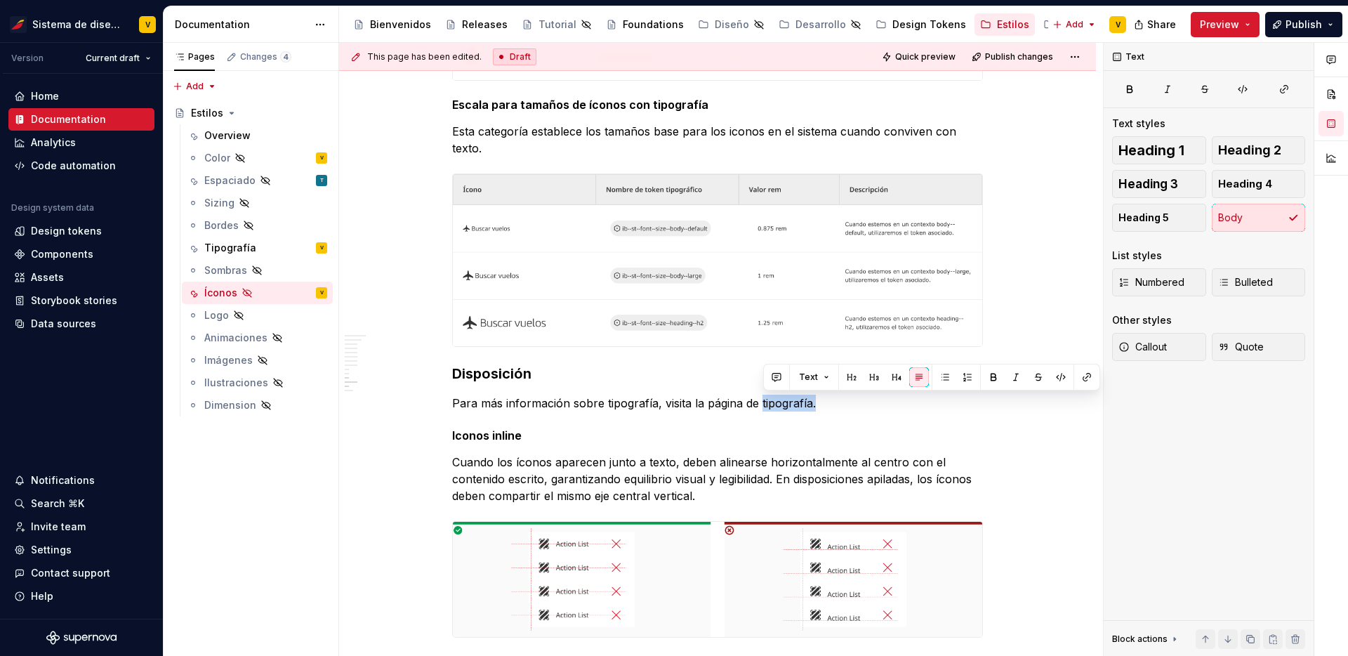
click at [762, 401] on p "Para más información sobre tipografía, visita la página de tipografía." at bounding box center [717, 402] width 531 height 17
click at [1085, 377] on button "button" at bounding box center [1087, 377] width 20 height 20
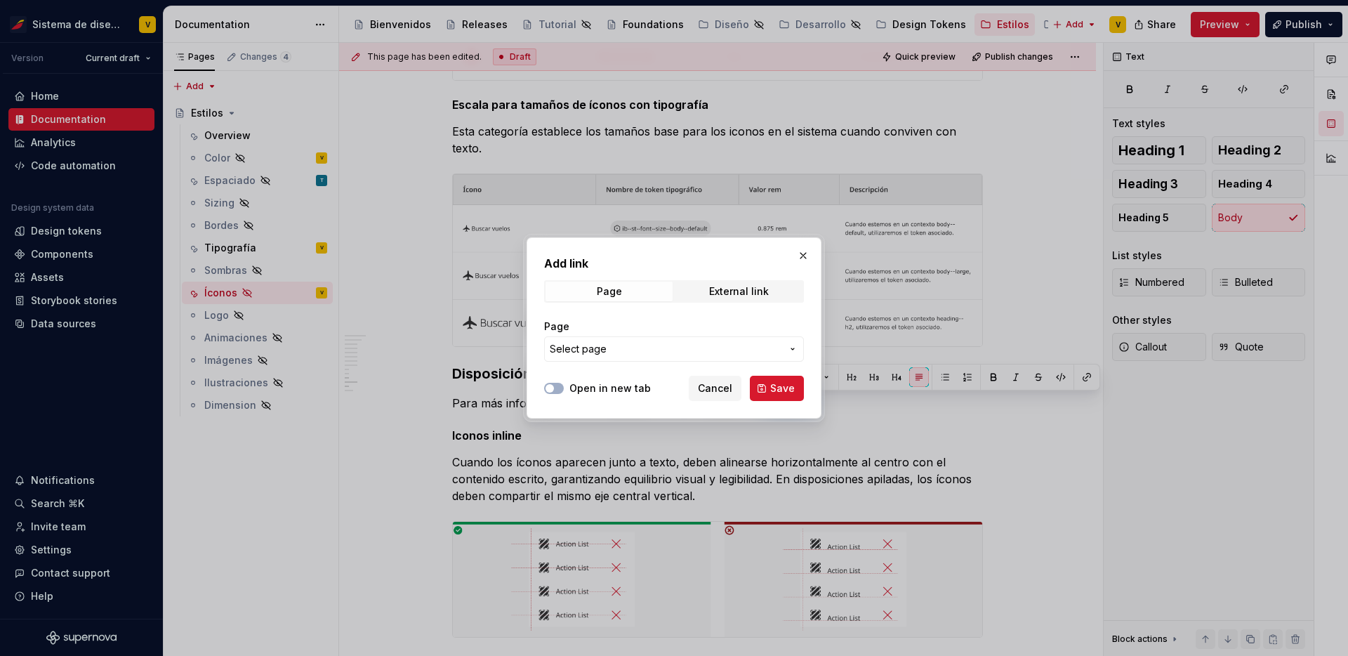
click at [637, 346] on span "Select page" at bounding box center [666, 349] width 232 height 14
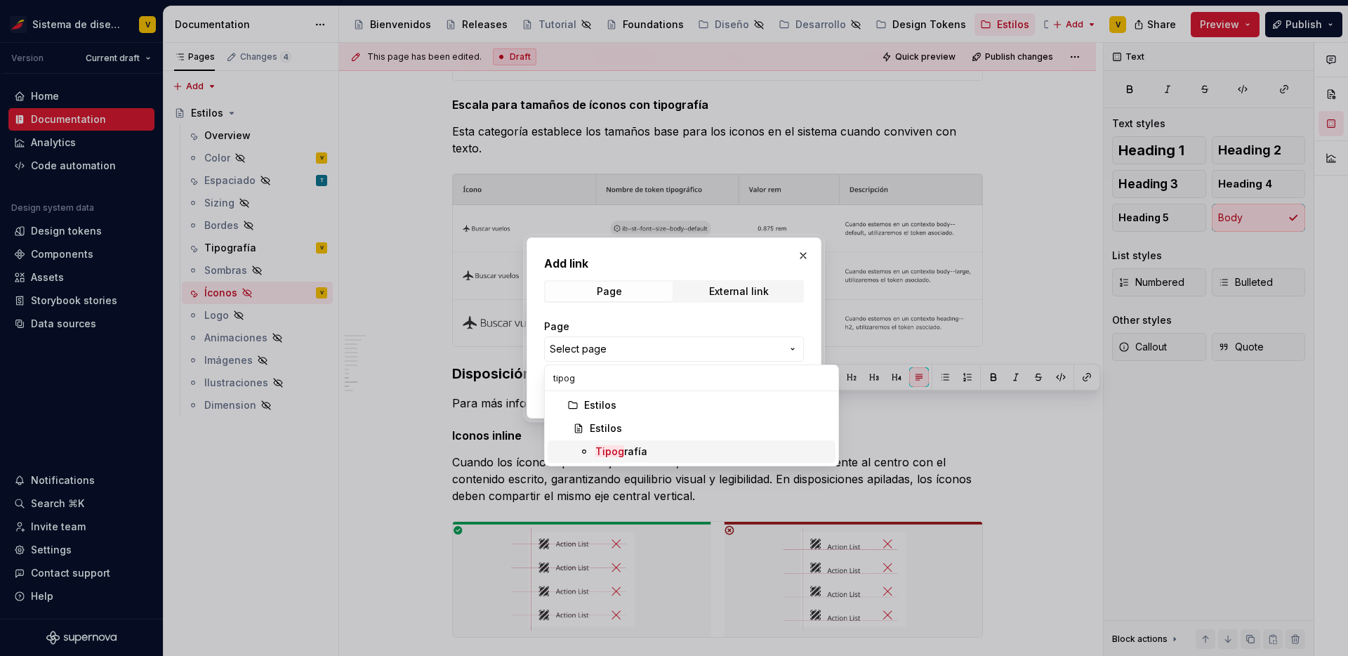
type input "tipog"
click at [618, 451] on mark "Tipog" at bounding box center [609, 451] width 29 height 12
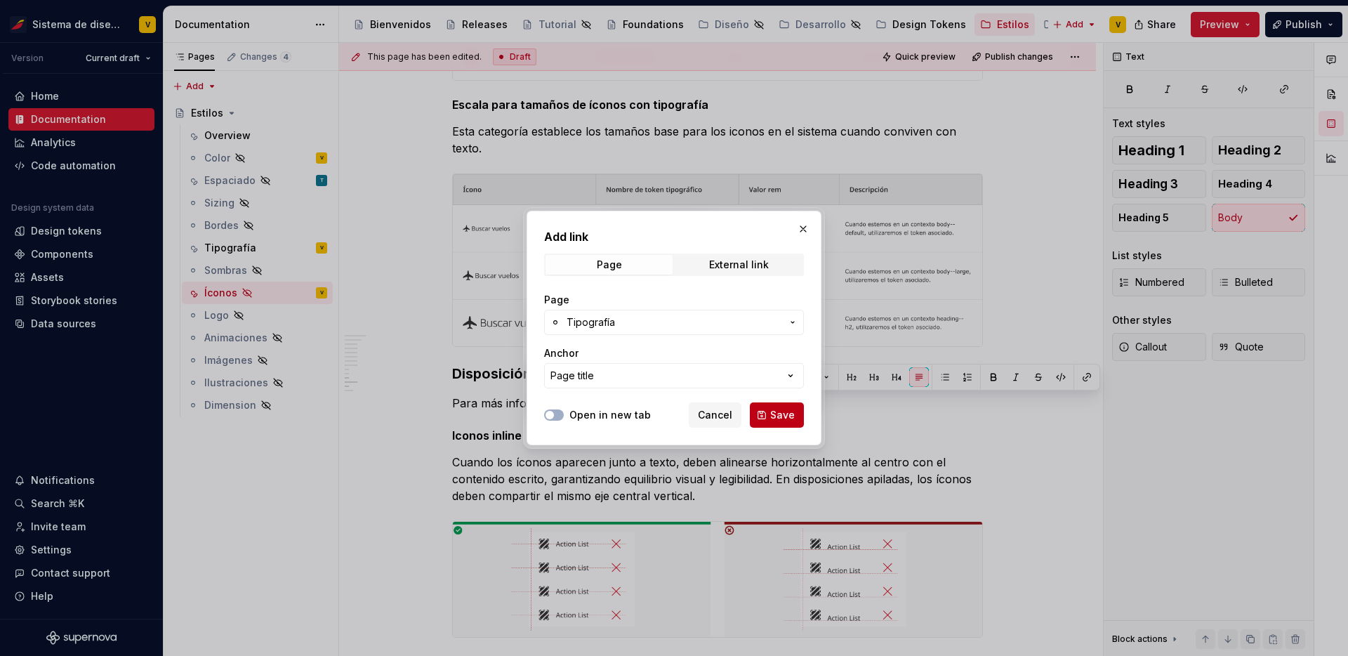
click at [790, 411] on span "Save" at bounding box center [782, 415] width 25 height 14
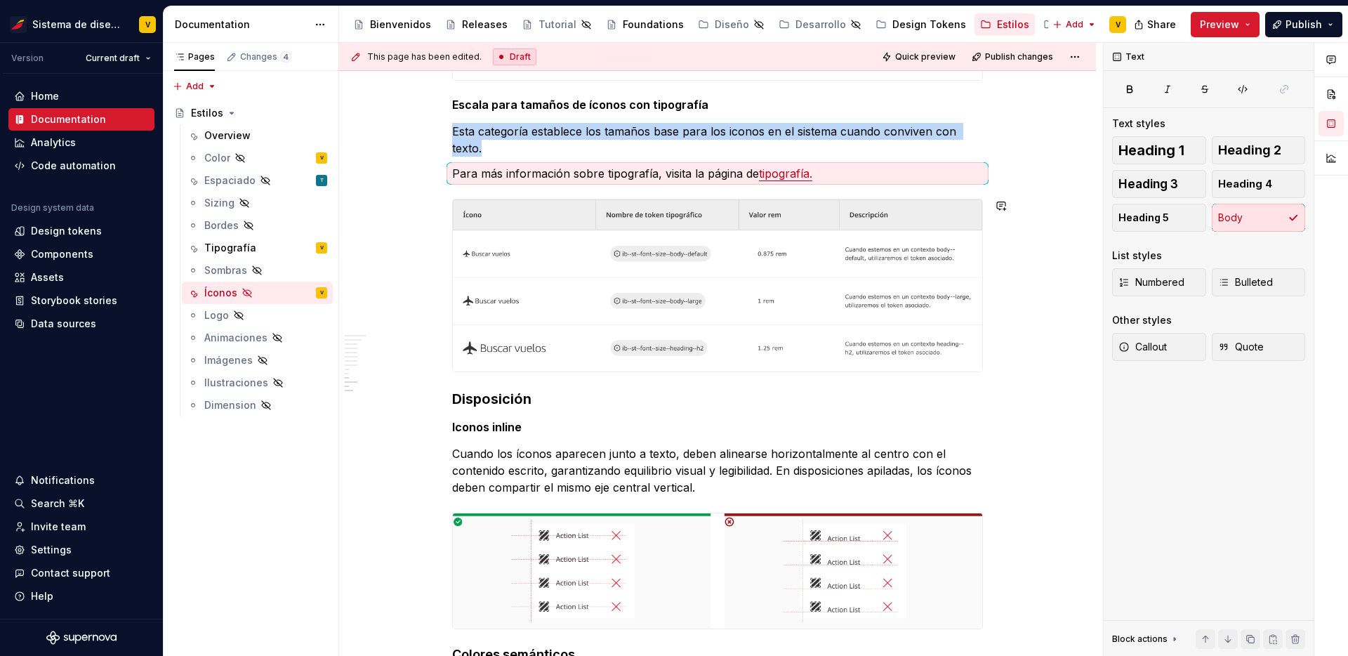
click at [447, 385] on div "**********" at bounding box center [717, 87] width 757 height 3546
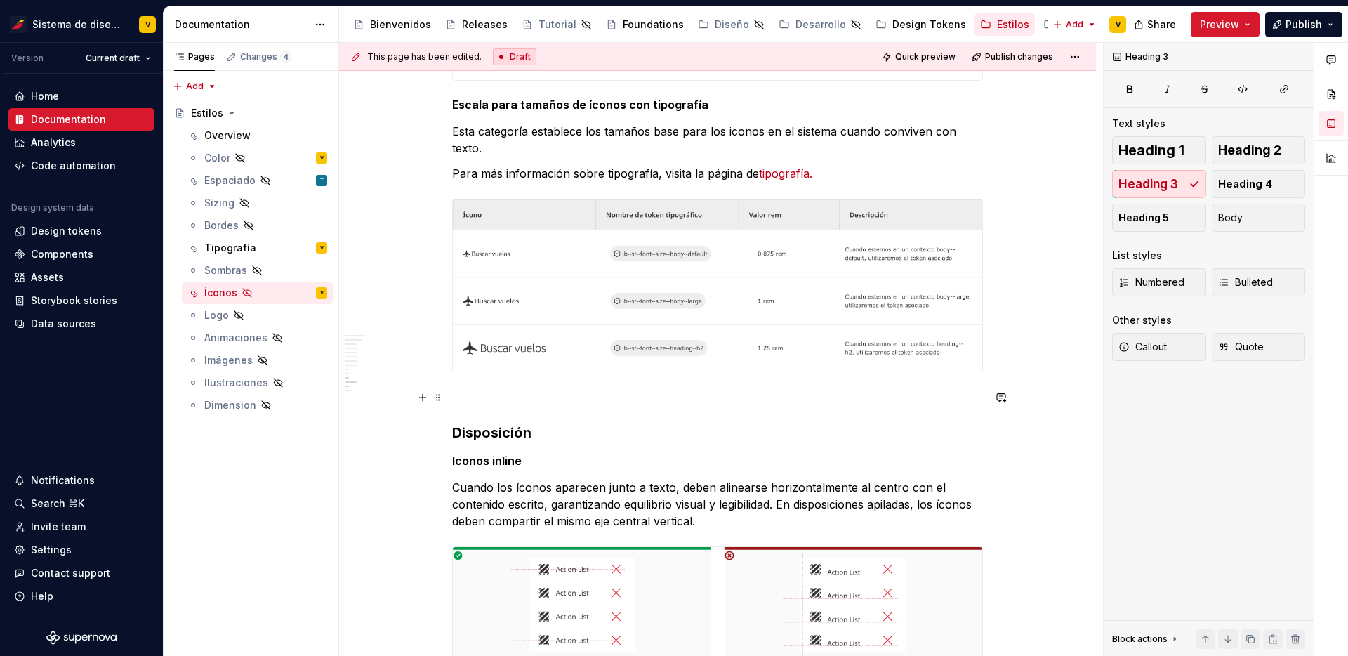
click at [468, 397] on p at bounding box center [717, 397] width 531 height 17
click at [579, 169] on p "Para más información sobre tipografía, visita la página de tipografía." at bounding box center [717, 173] width 531 height 17
click at [470, 393] on p at bounding box center [717, 397] width 531 height 17
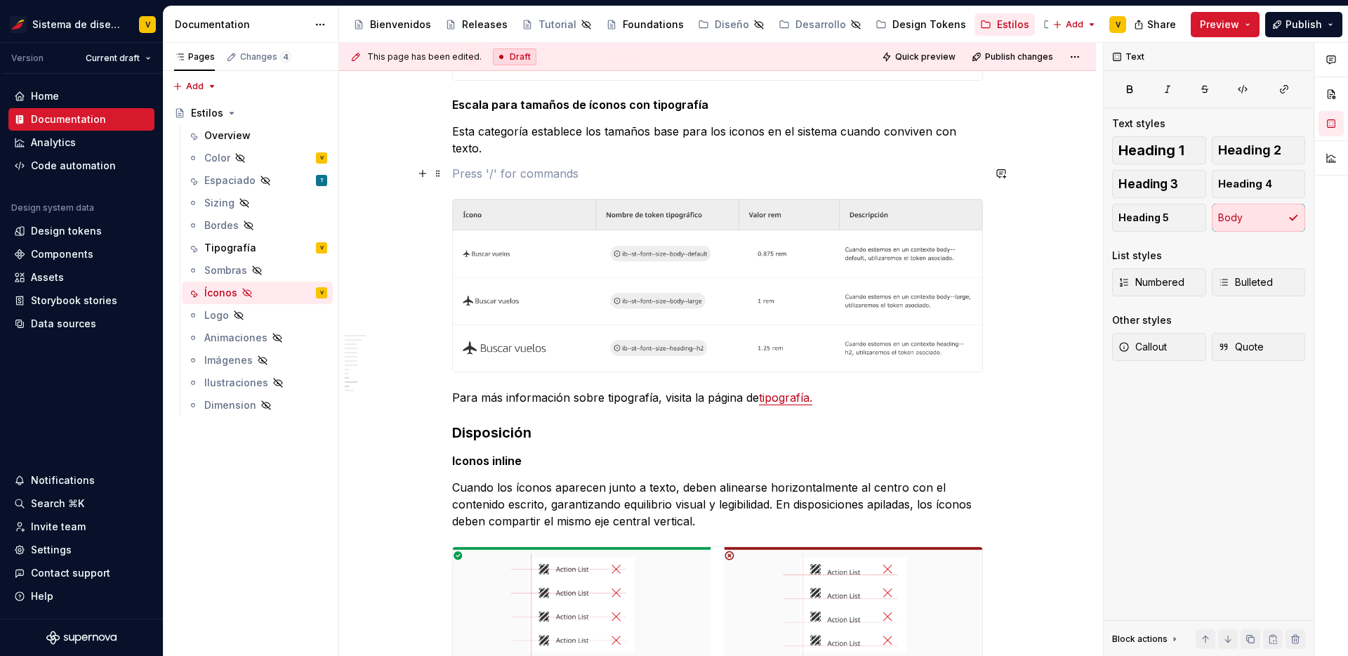
click at [486, 180] on p at bounding box center [717, 173] width 531 height 17
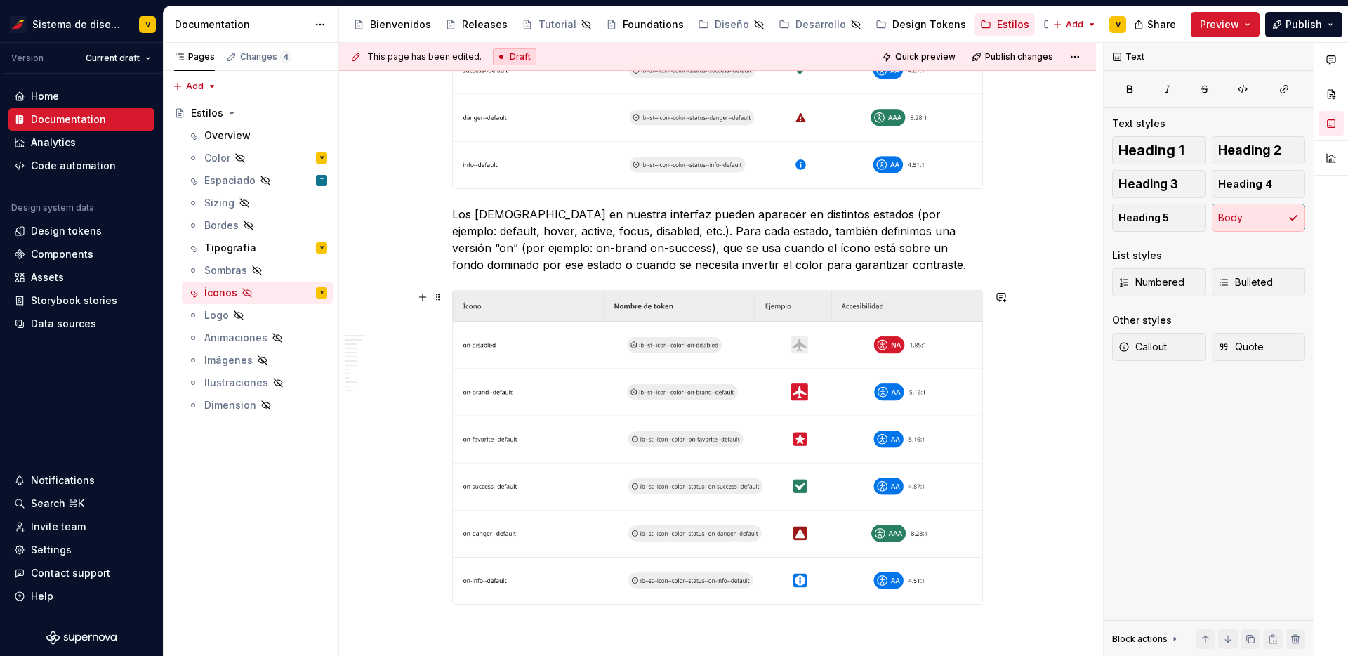
scroll to position [2953, 0]
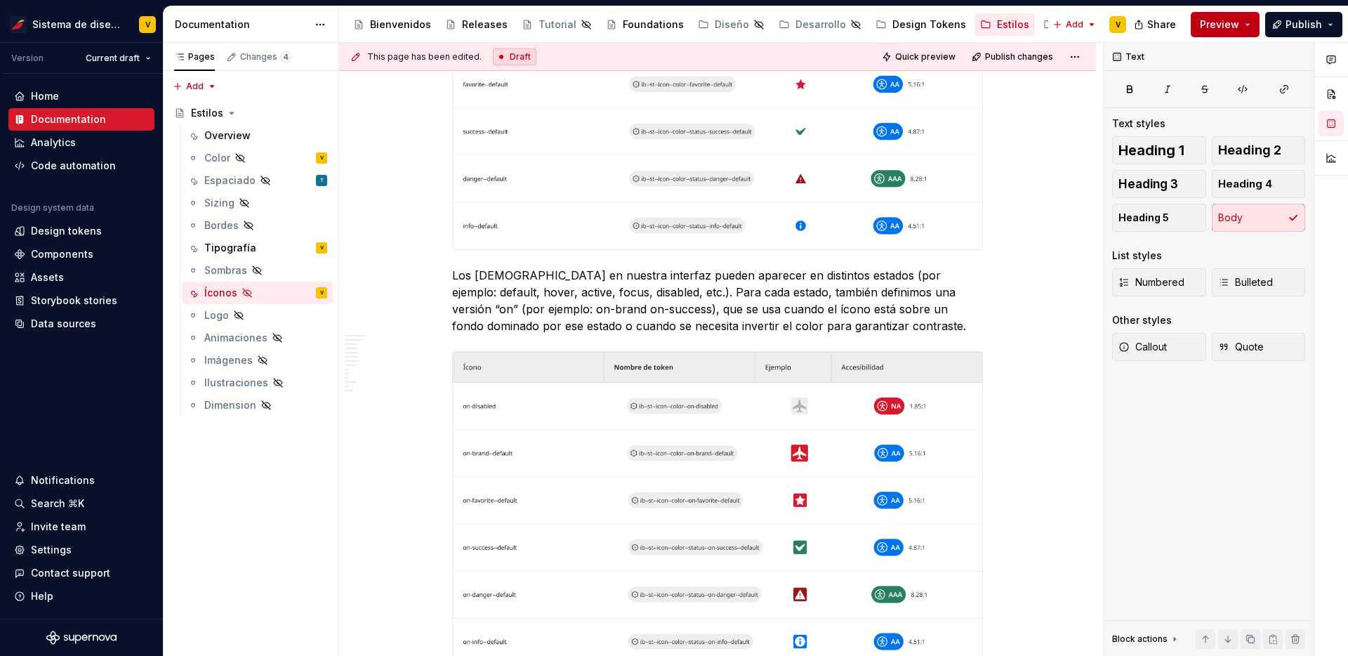
click at [1250, 18] on button "Preview" at bounding box center [1224, 24] width 69 height 25
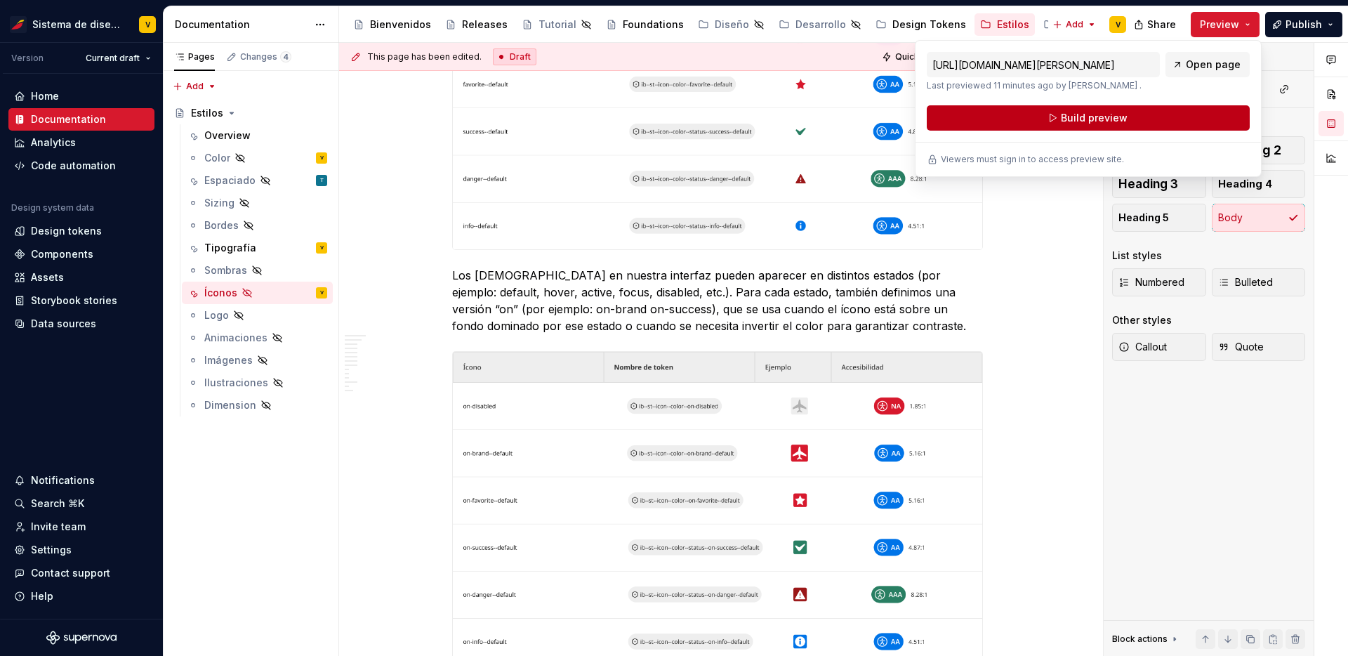
click at [1140, 119] on button "Build preview" at bounding box center [1087, 117] width 323 height 25
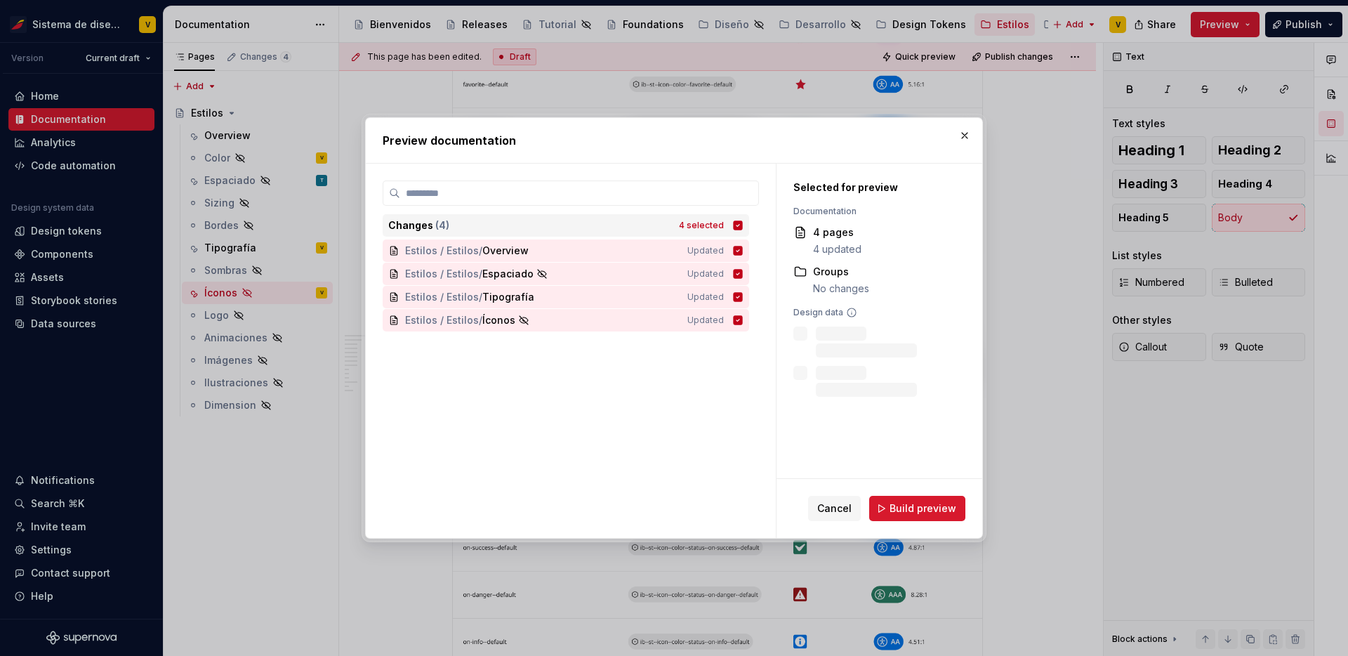
click at [743, 220] on icon at bounding box center [737, 225] width 11 height 11
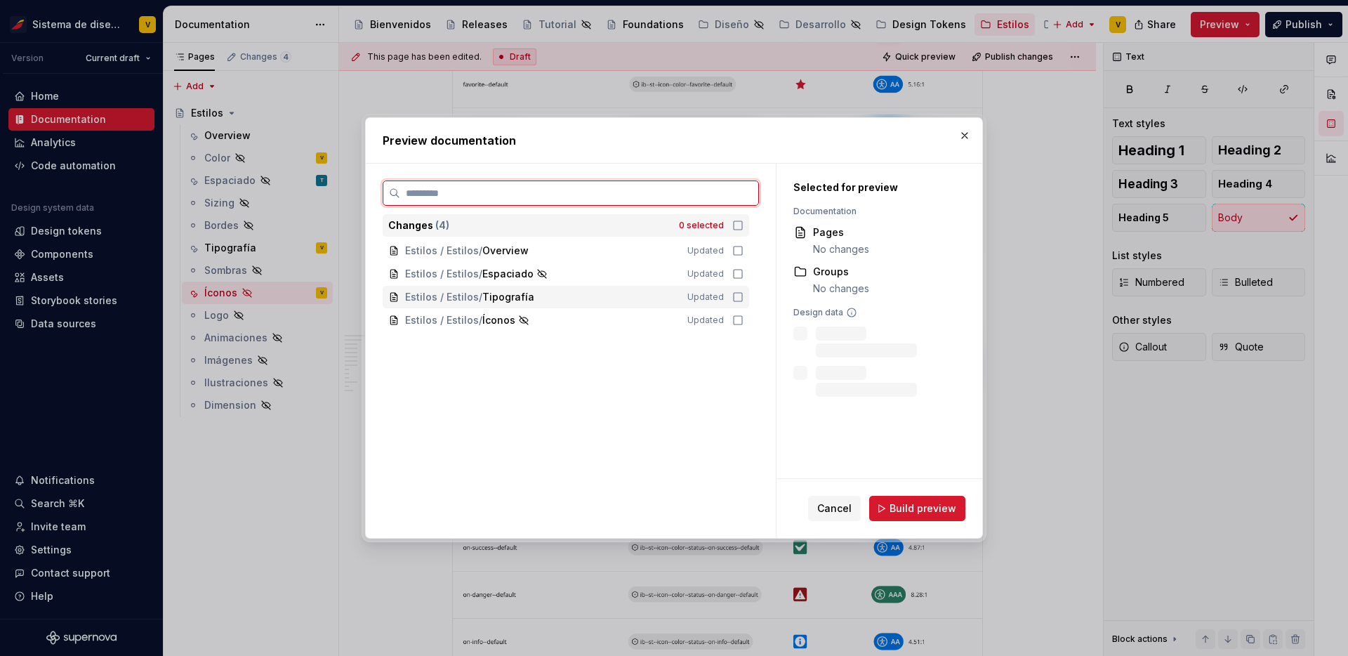
click at [743, 297] on icon at bounding box center [737, 296] width 11 height 11
click at [743, 297] on icon at bounding box center [737, 296] width 9 height 9
click at [743, 317] on icon at bounding box center [737, 319] width 11 height 11
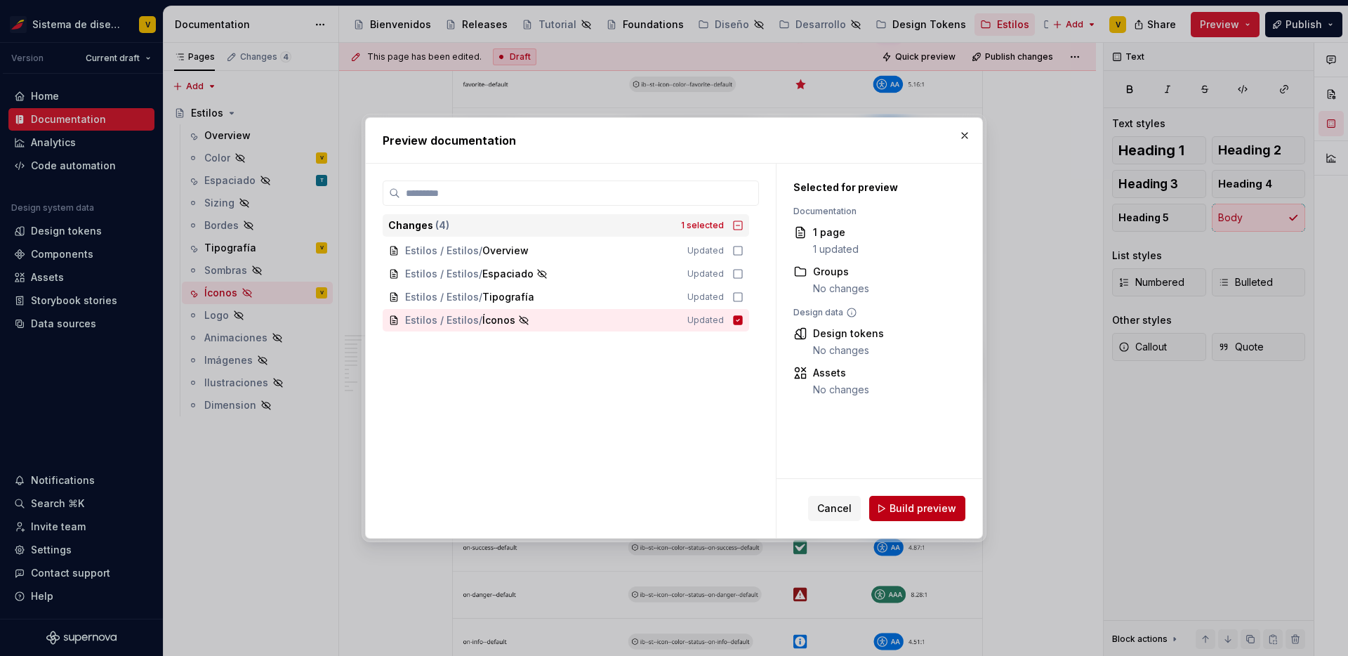
click at [927, 512] on span "Build preview" at bounding box center [922, 508] width 67 height 14
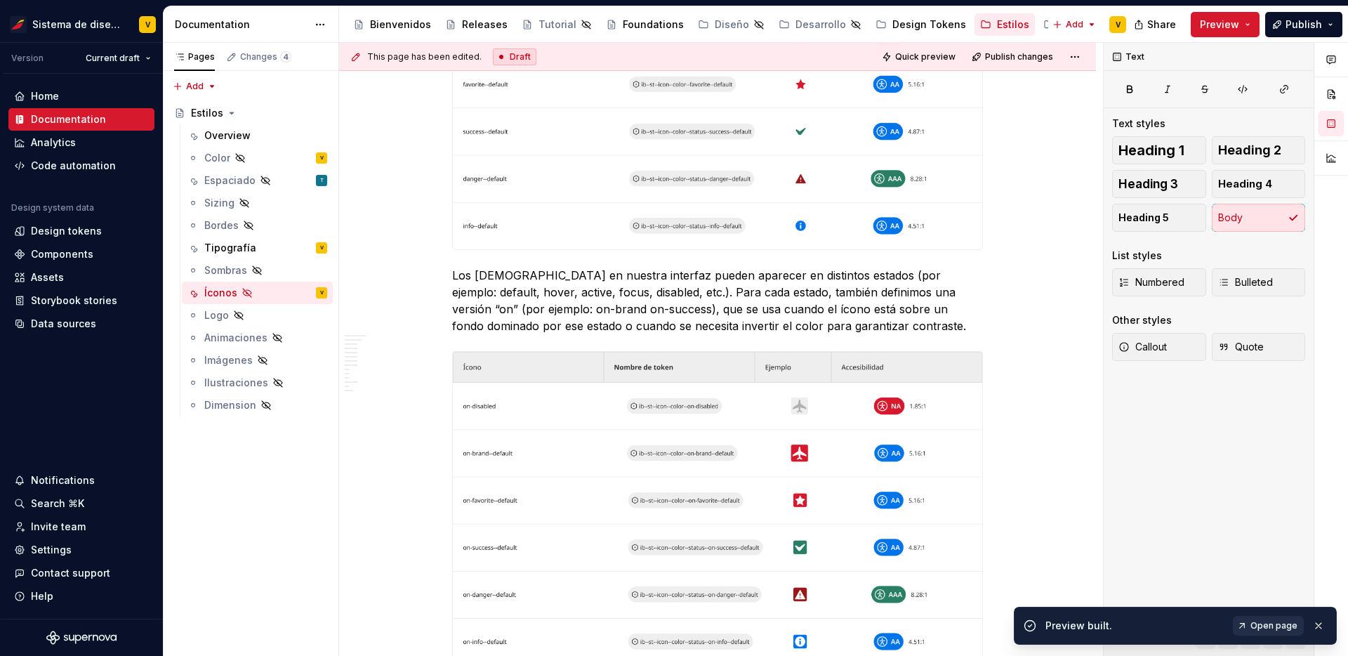
click at [1263, 624] on span "Open page" at bounding box center [1273, 625] width 47 height 11
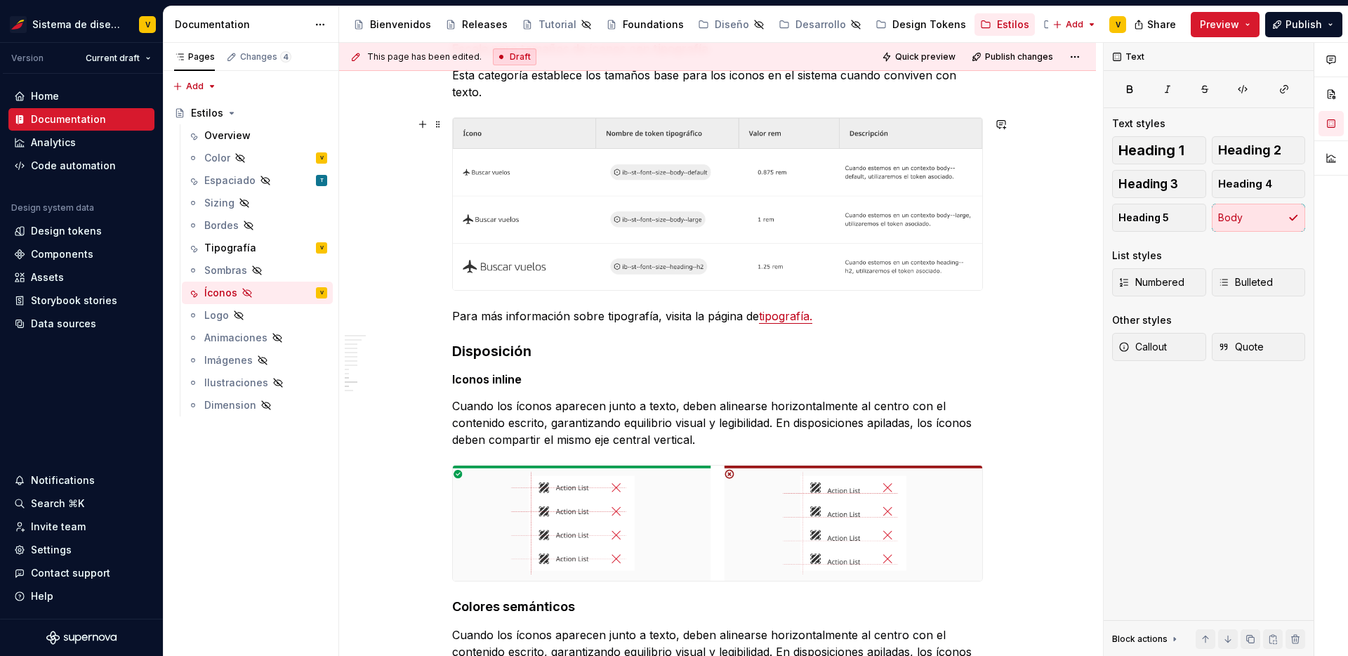
scroll to position [1922, 0]
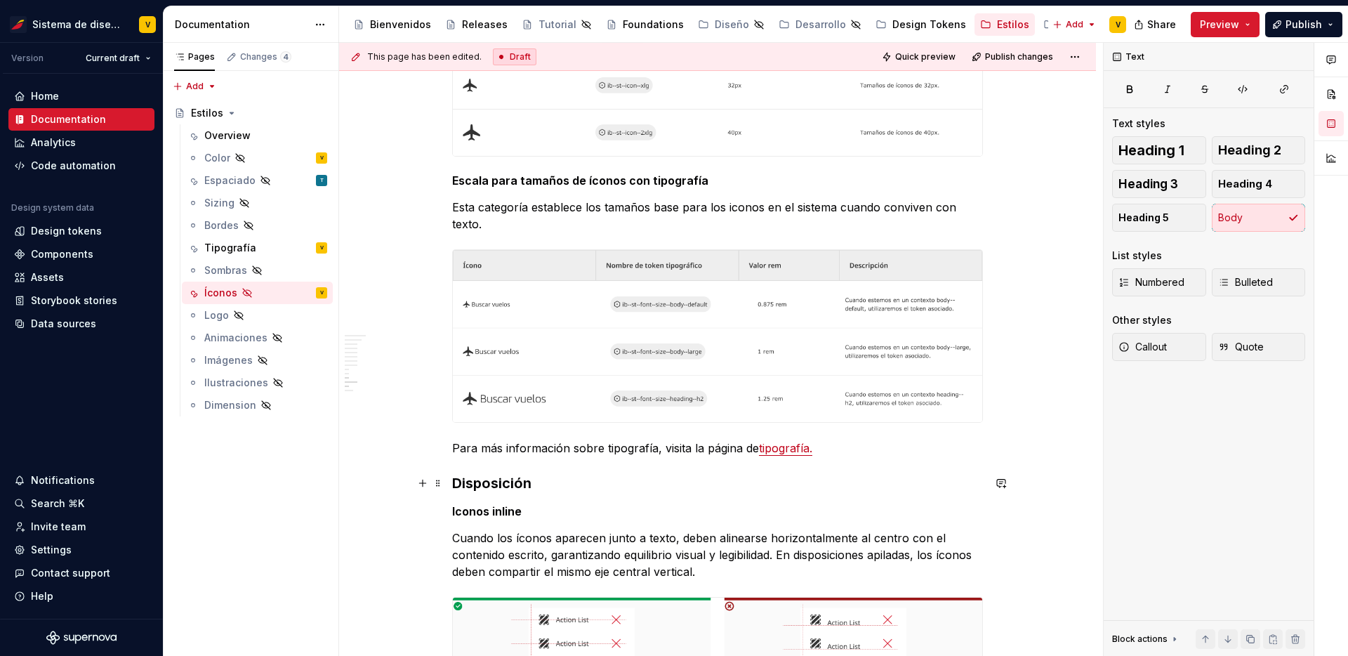
click at [509, 488] on h3 "Disposición" at bounding box center [717, 483] width 531 height 20
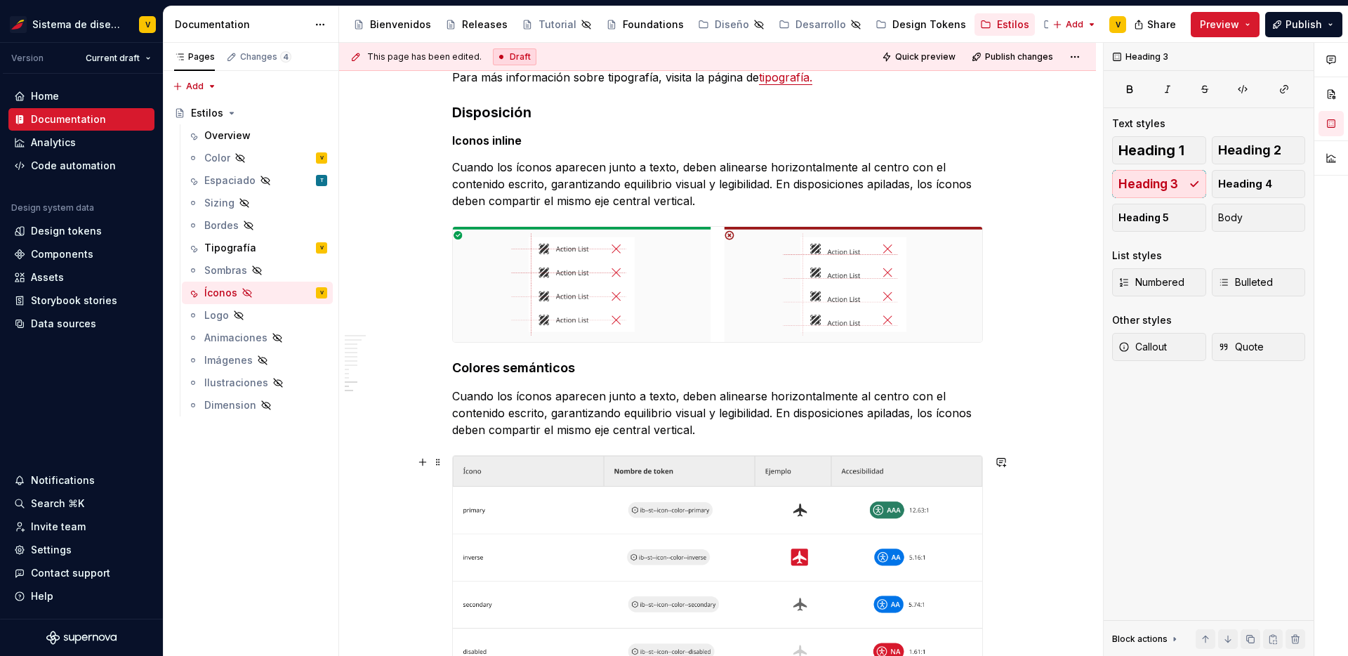
scroll to position [2283, 0]
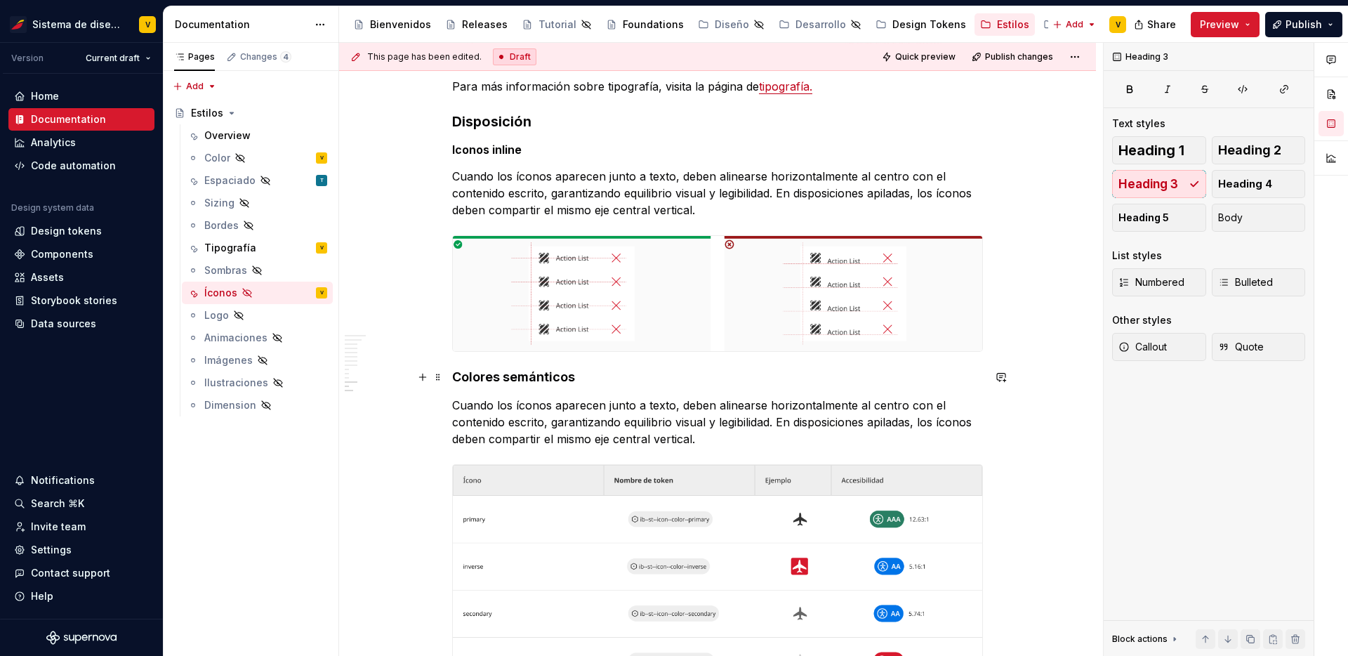
click at [543, 380] on h4 "Colores semánticos" at bounding box center [717, 376] width 531 height 17
click at [1166, 182] on span "Heading 3" at bounding box center [1148, 184] width 60 height 14
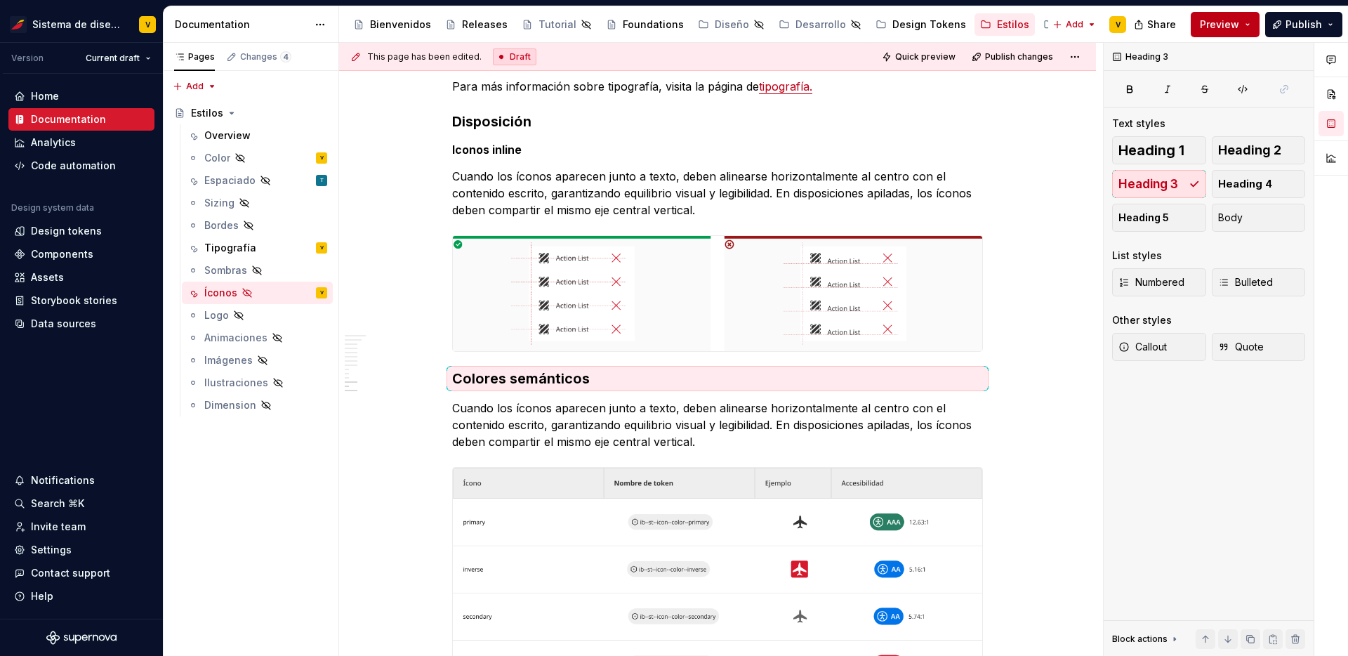
click at [1219, 27] on span "Preview" at bounding box center [1218, 25] width 39 height 14
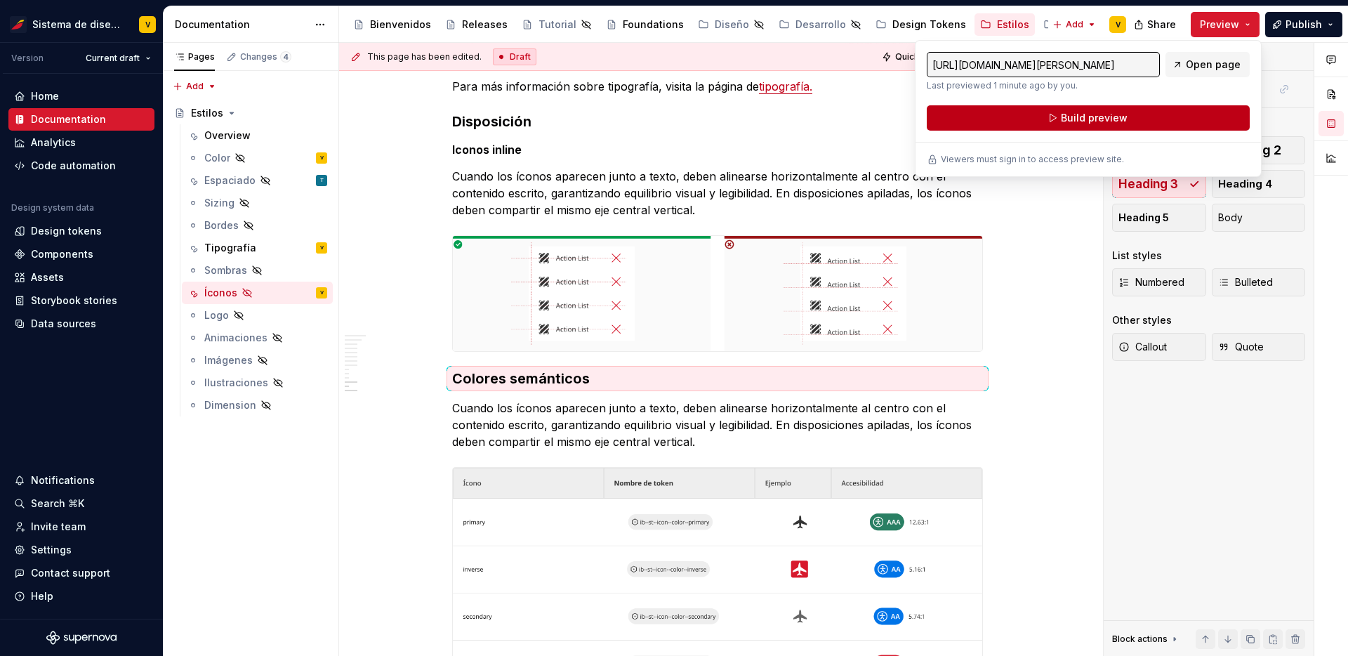
click at [1130, 117] on button "Build preview" at bounding box center [1087, 117] width 323 height 25
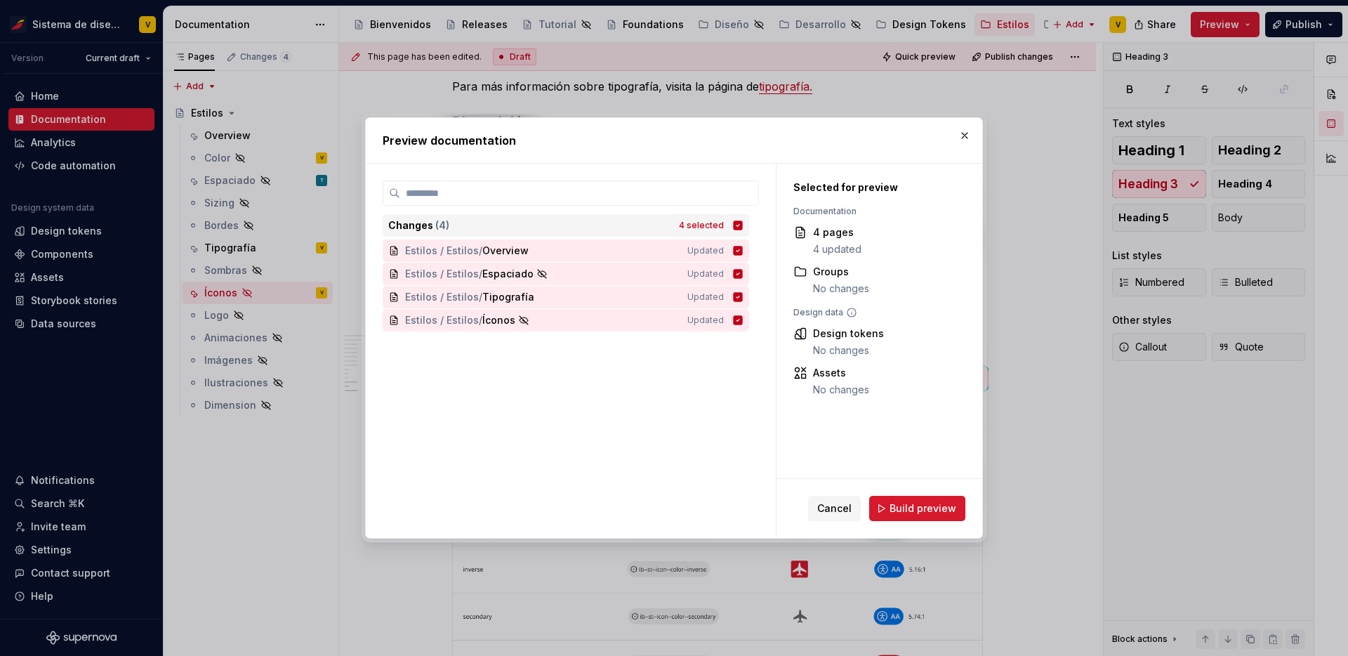
click at [743, 225] on icon at bounding box center [737, 225] width 11 height 11
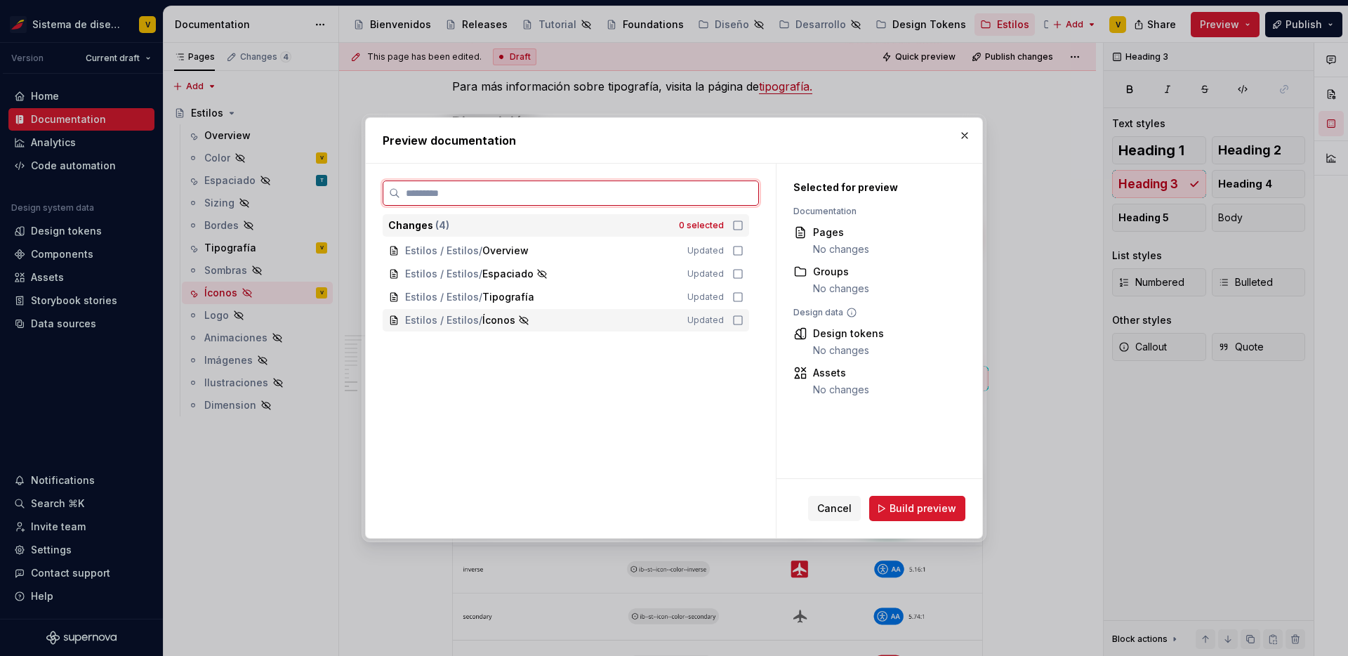
click at [743, 322] on icon at bounding box center [737, 319] width 11 height 11
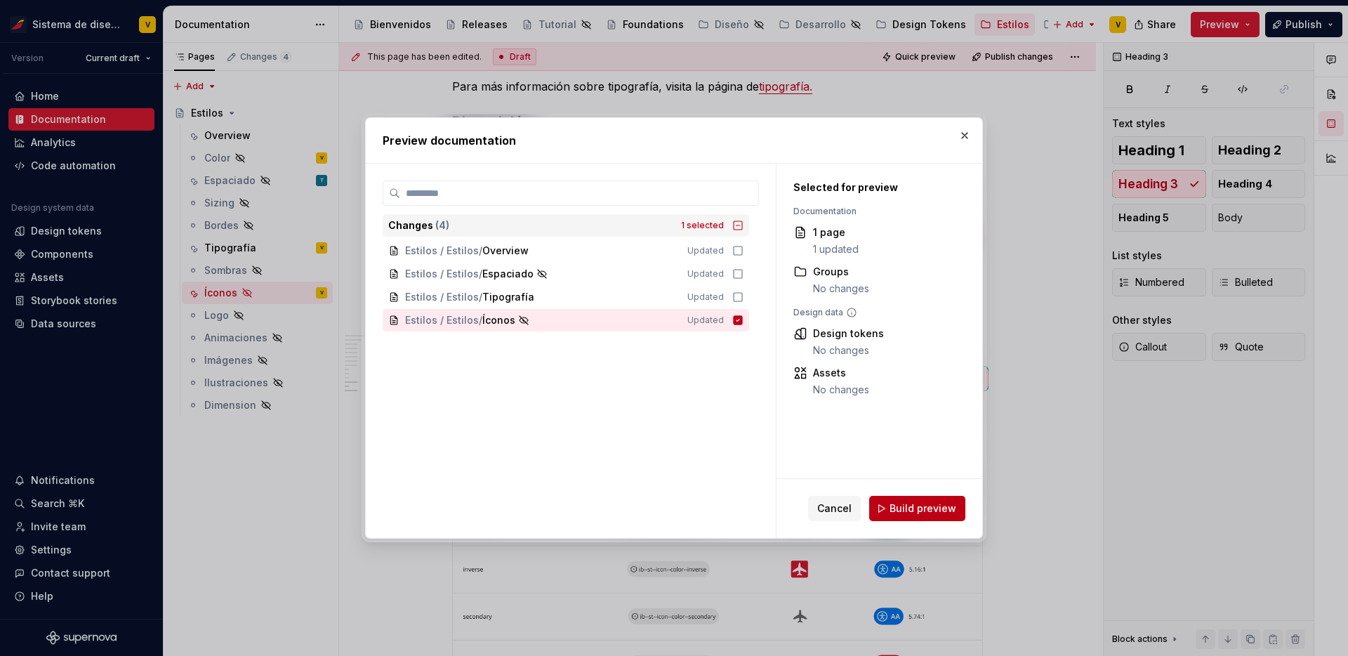
click at [931, 516] on button "Build preview" at bounding box center [917, 507] width 96 height 25
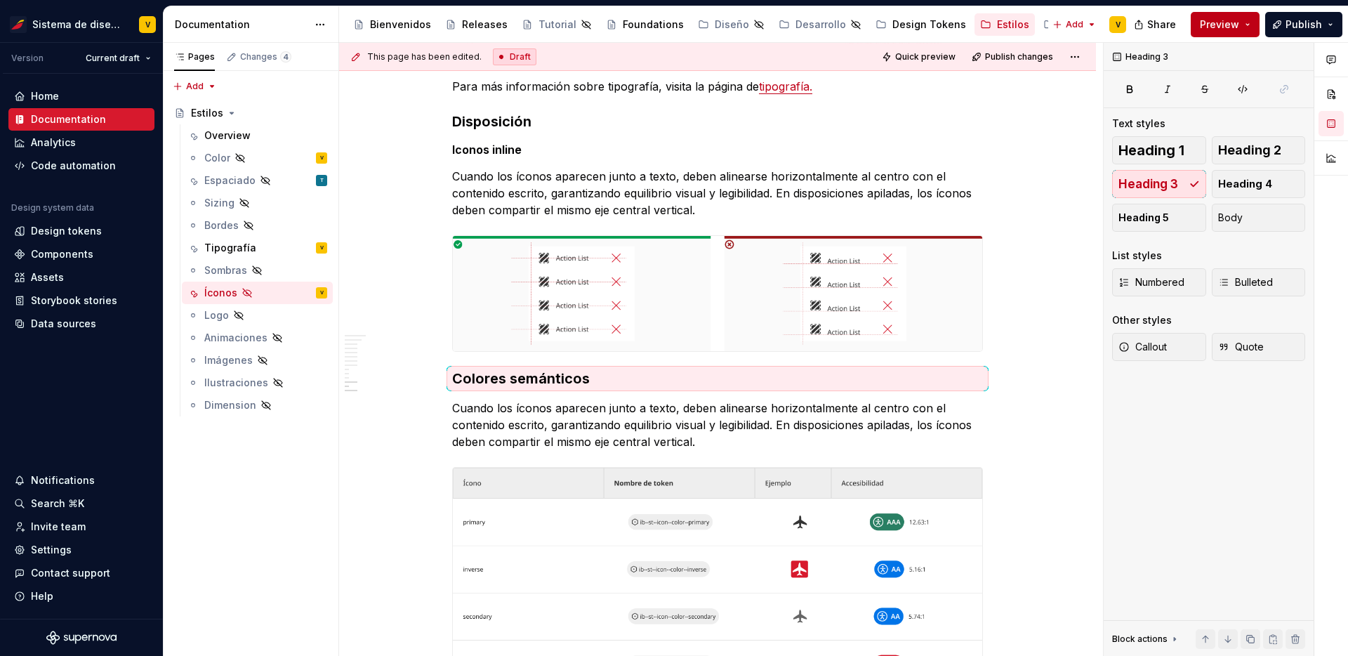
click at [1224, 30] on span "Preview" at bounding box center [1218, 25] width 39 height 14
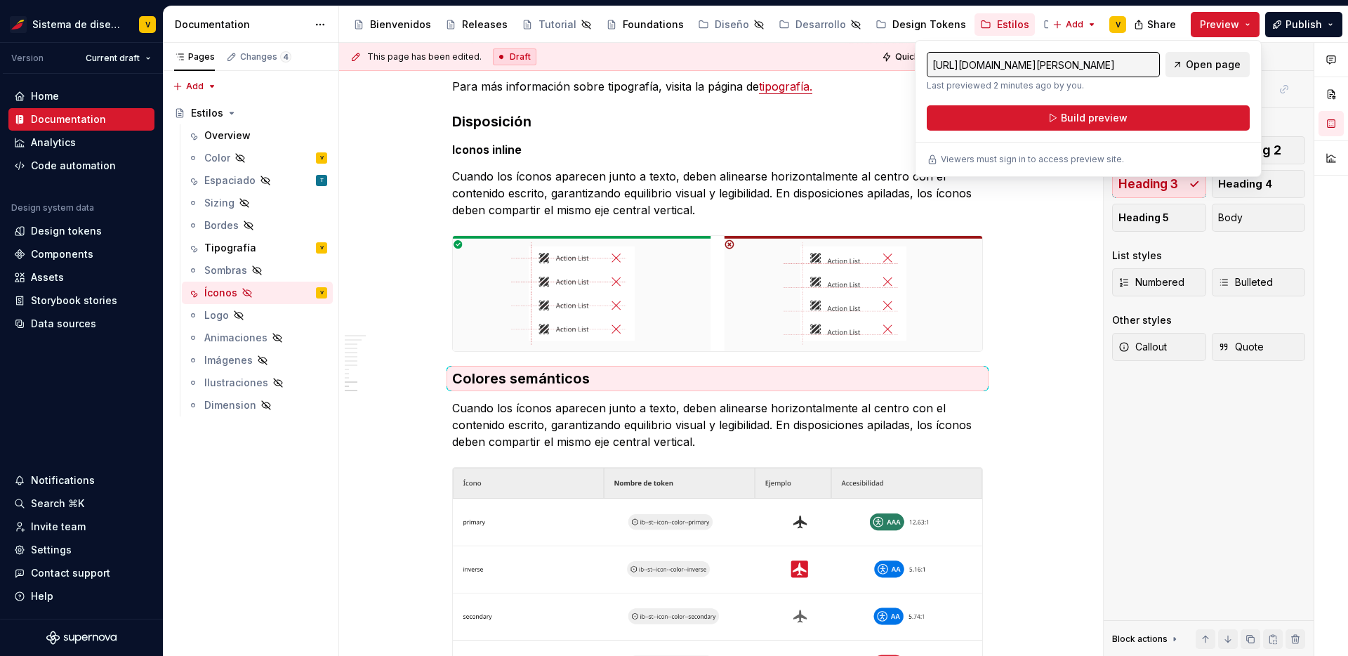
click at [1211, 62] on span "Open page" at bounding box center [1212, 65] width 55 height 14
type textarea "*"
